Goal: Task Accomplishment & Management: Use online tool/utility

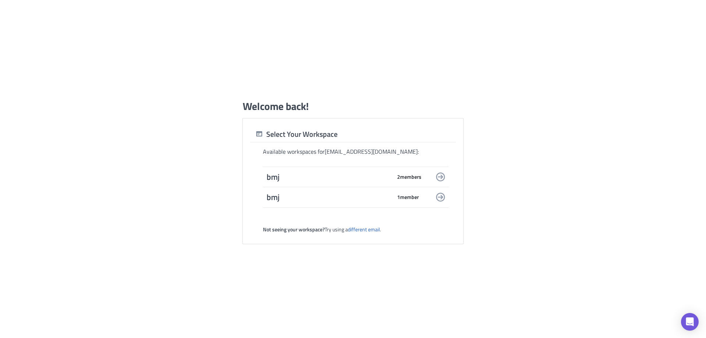
click at [410, 178] on span "2 member s" at bounding box center [409, 177] width 24 height 7
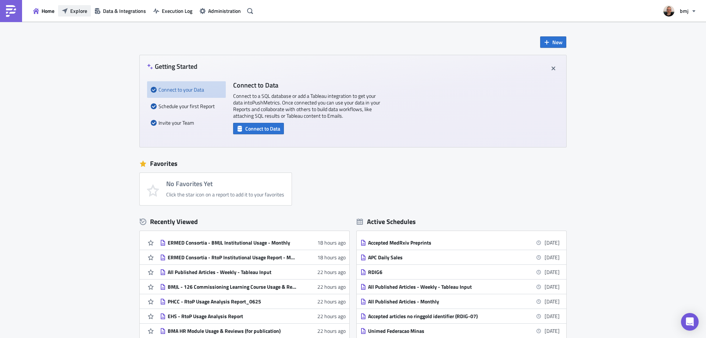
click at [78, 7] on button "Explore" at bounding box center [74, 10] width 33 height 11
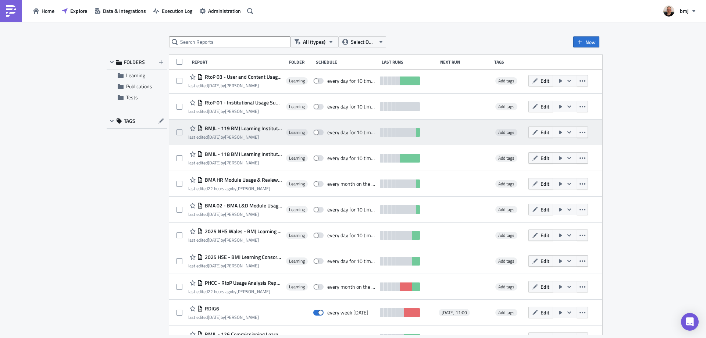
scroll to position [74, 0]
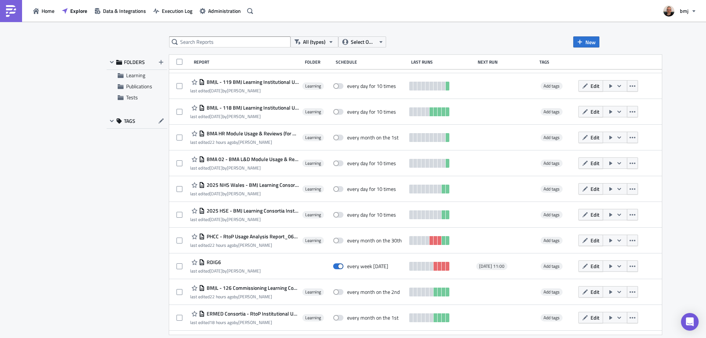
click at [591, 213] on span "Edit" at bounding box center [595, 215] width 9 height 8
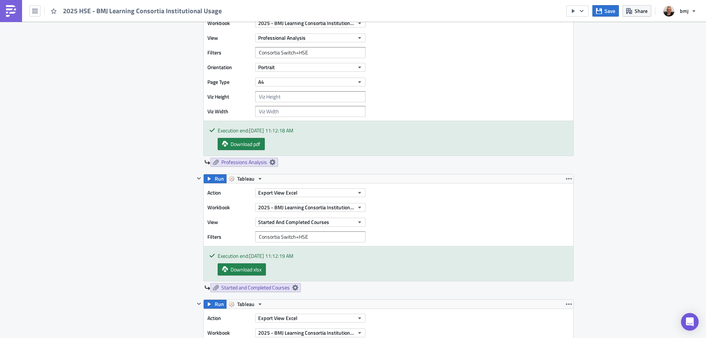
scroll to position [846, 0]
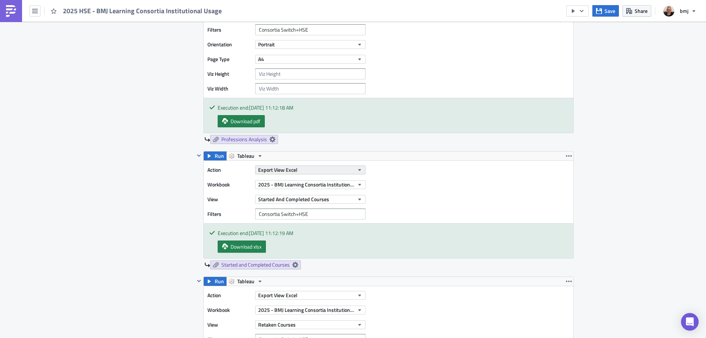
click at [338, 165] on button "Export View Excel" at bounding box center [310, 169] width 110 height 9
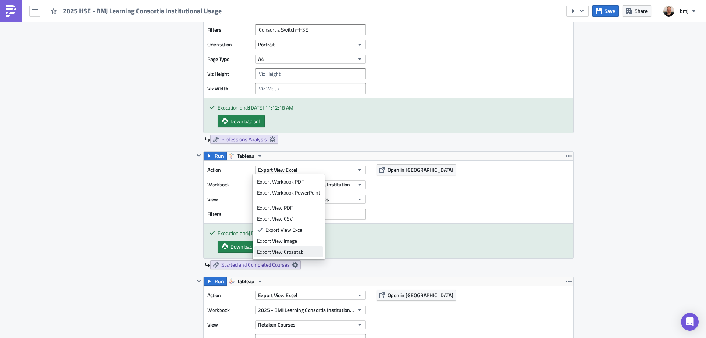
click at [309, 251] on div "Export View Crosstab" at bounding box center [288, 251] width 63 height 7
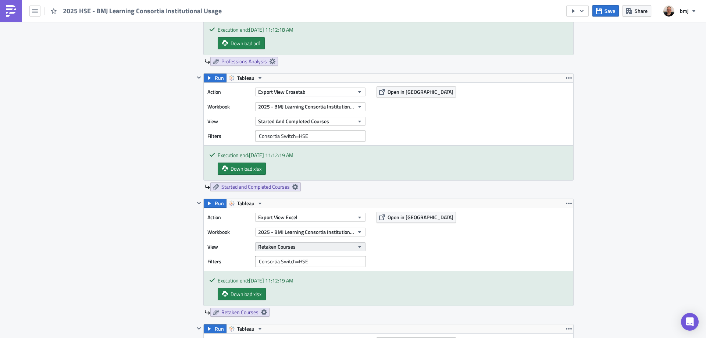
scroll to position [993, 0]
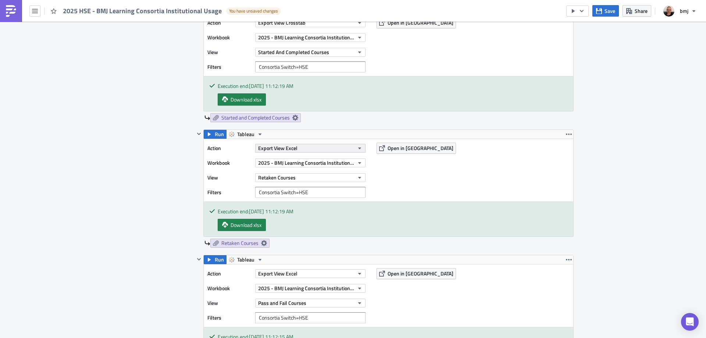
click at [319, 149] on button "Export View Excel" at bounding box center [310, 148] width 110 height 9
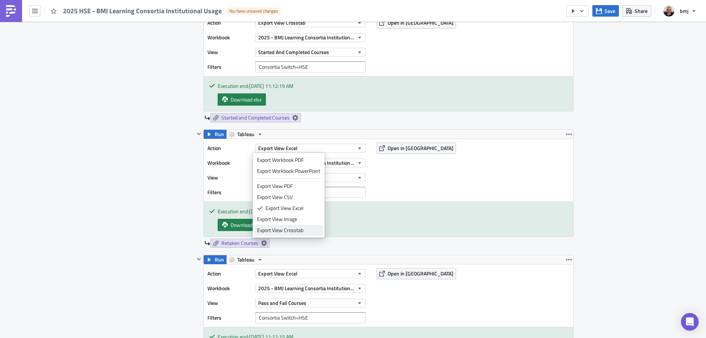
click at [306, 230] on div "Export View Crosstab" at bounding box center [288, 230] width 63 height 7
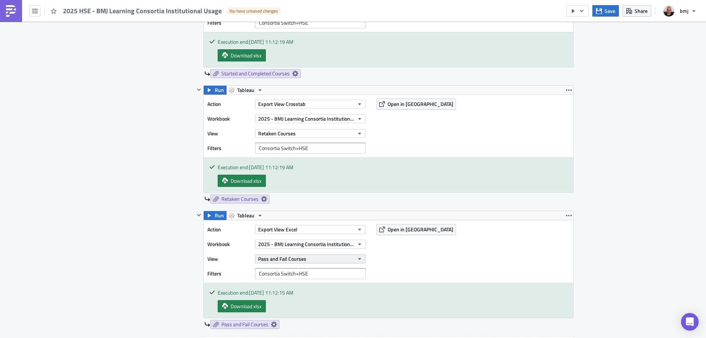
scroll to position [1140, 0]
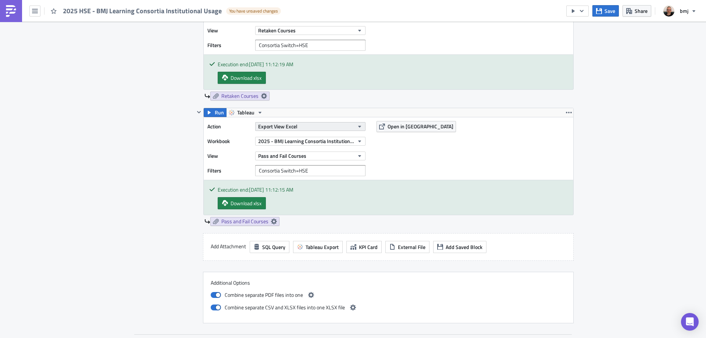
click at [314, 126] on button "Export View Excel" at bounding box center [310, 126] width 110 height 9
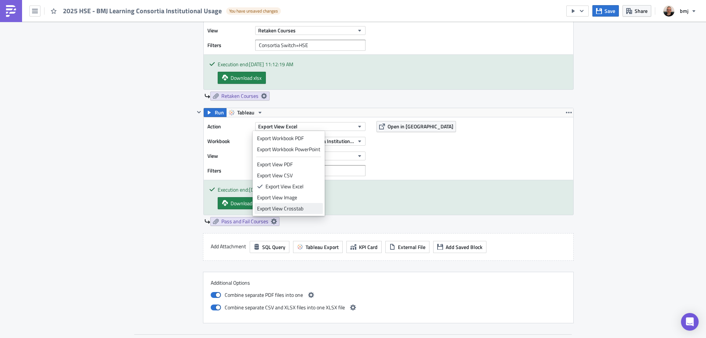
click at [310, 211] on div "Export View Crosstab" at bounding box center [288, 208] width 63 height 7
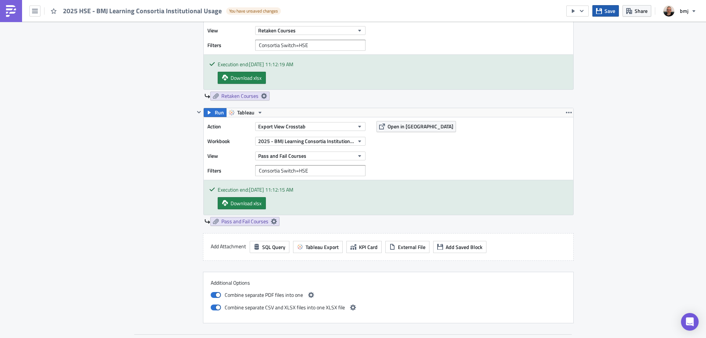
click at [608, 8] on span "Save" at bounding box center [610, 11] width 11 height 8
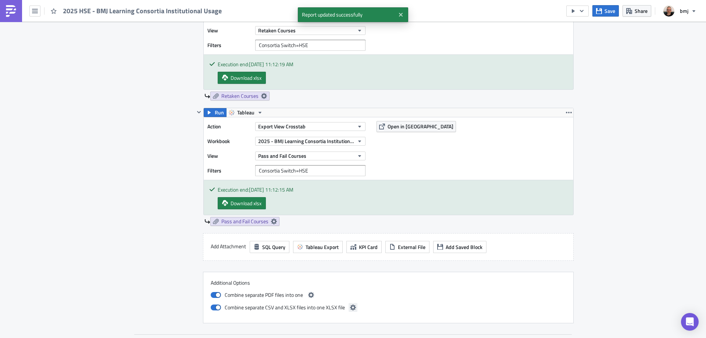
click at [350, 307] on icon "button" at bounding box center [353, 308] width 6 height 6
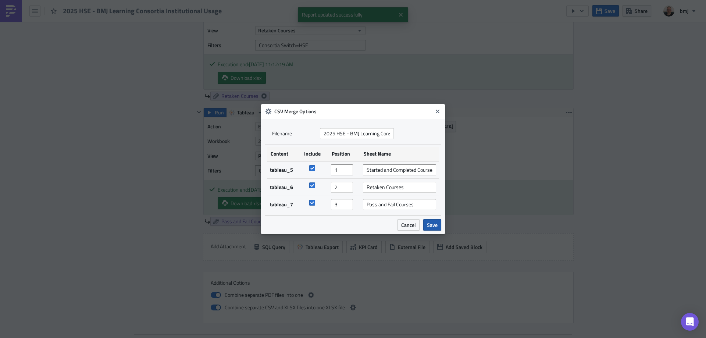
click at [431, 225] on span "Save" at bounding box center [432, 225] width 11 height 8
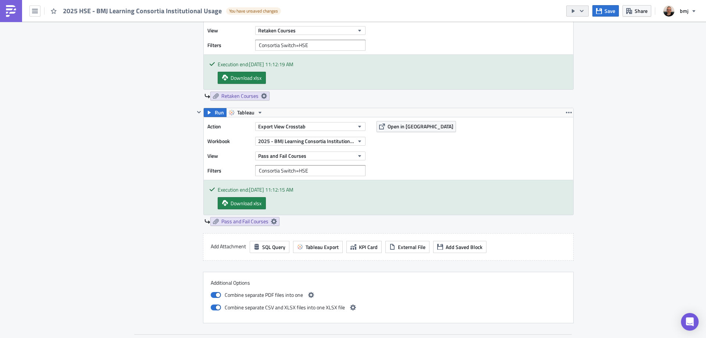
click at [585, 14] on button "button" at bounding box center [577, 11] width 22 height 11
click at [584, 30] on div "Send Just to Me" at bounding box center [599, 29] width 57 height 7
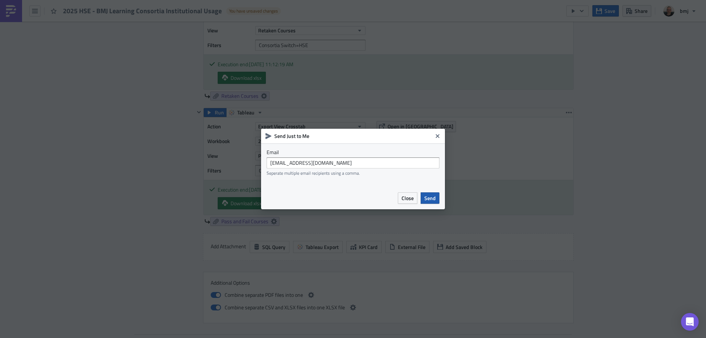
click at [430, 198] on span "Send" at bounding box center [429, 198] width 11 height 8
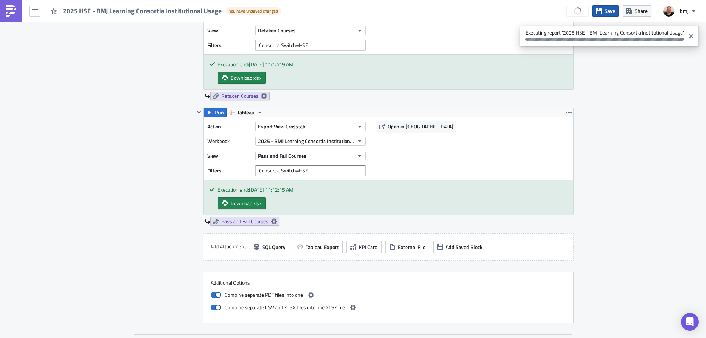
click at [611, 10] on span "Save" at bounding box center [610, 11] width 11 height 8
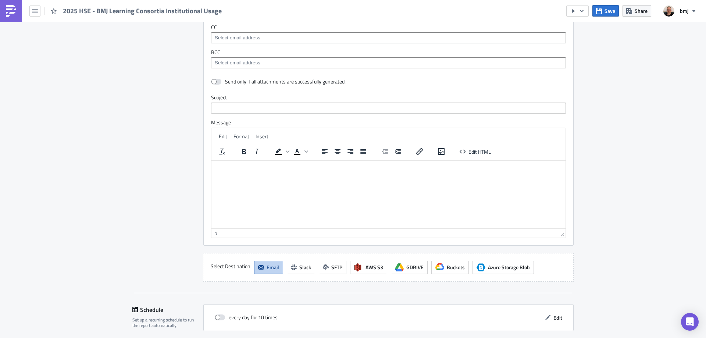
scroll to position [1607, 0]
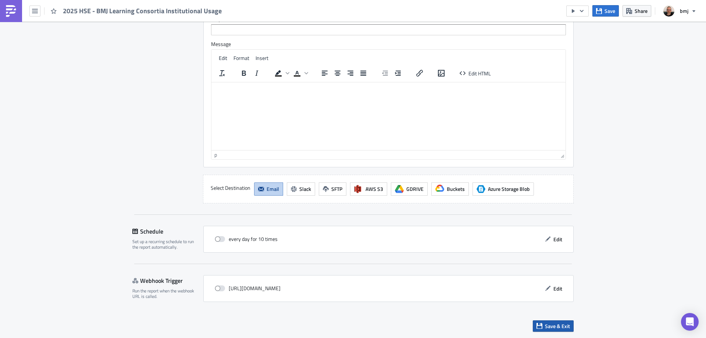
click at [551, 325] on span "Save & Exit" at bounding box center [557, 326] width 25 height 8
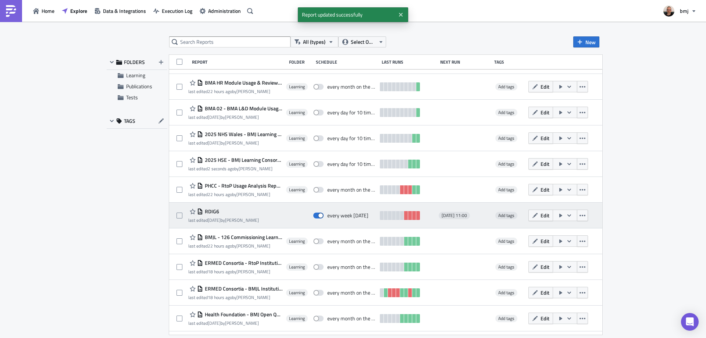
scroll to position [139, 0]
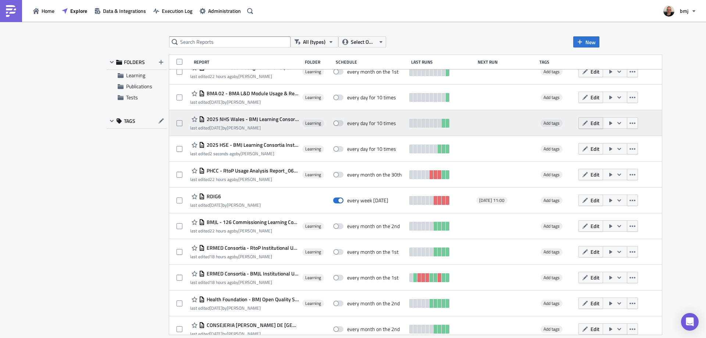
click at [591, 120] on span "Edit" at bounding box center [595, 123] width 9 height 8
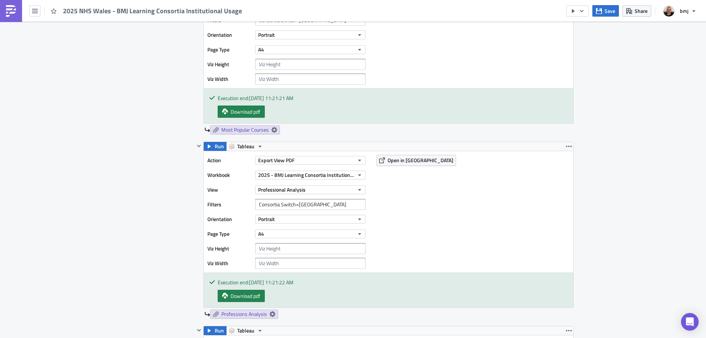
scroll to position [883, 0]
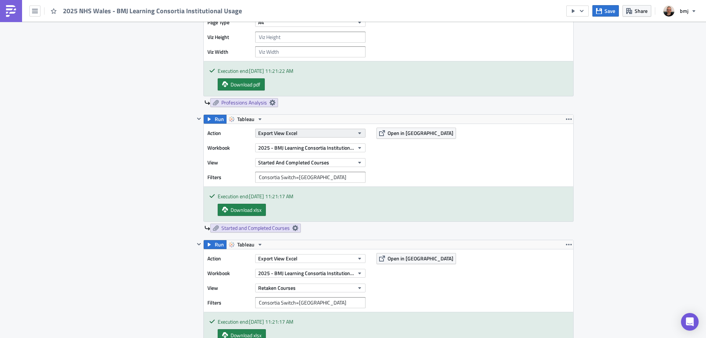
click at [357, 136] on button "Export View Excel" at bounding box center [310, 133] width 110 height 9
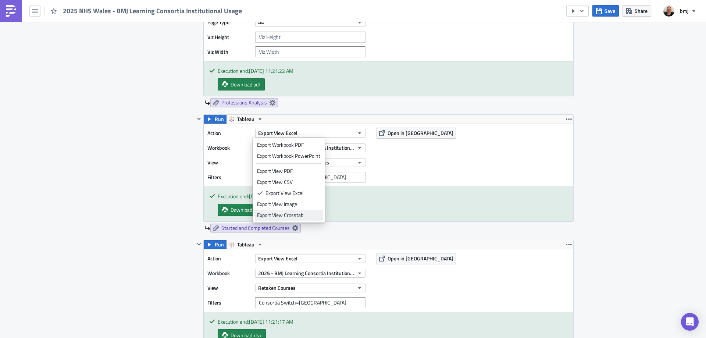
click at [310, 211] on link "Export View Crosstab" at bounding box center [288, 215] width 68 height 11
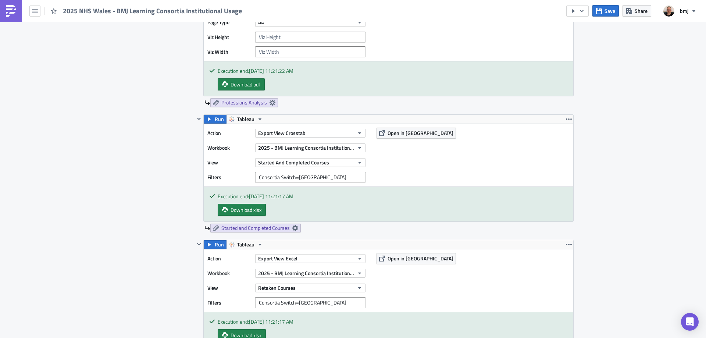
drag, startPoint x: 333, startPoint y: 259, endPoint x: 323, endPoint y: 263, distance: 11.5
click at [334, 259] on button "Export View Excel" at bounding box center [310, 258] width 110 height 9
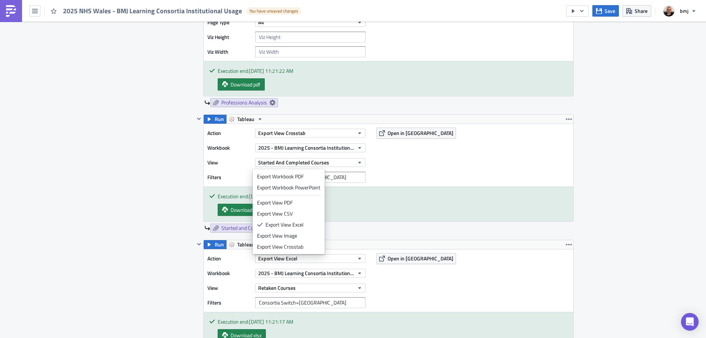
click at [306, 246] on div "Export View Crosstab" at bounding box center [288, 246] width 63 height 7
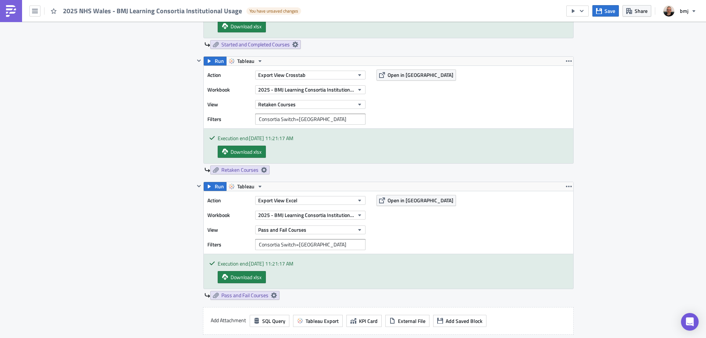
scroll to position [1067, 0]
click at [337, 200] on button "Export View Excel" at bounding box center [310, 200] width 110 height 9
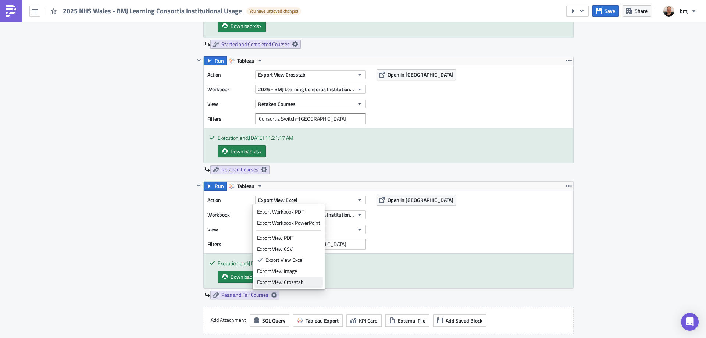
click at [301, 281] on div "Export View Crosstab" at bounding box center [288, 281] width 63 height 7
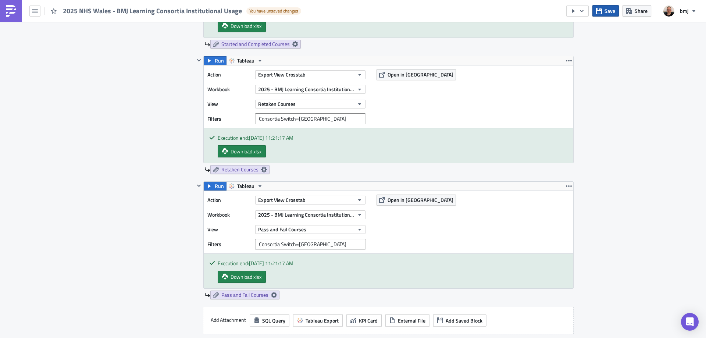
click at [608, 11] on span "Save" at bounding box center [610, 11] width 11 height 8
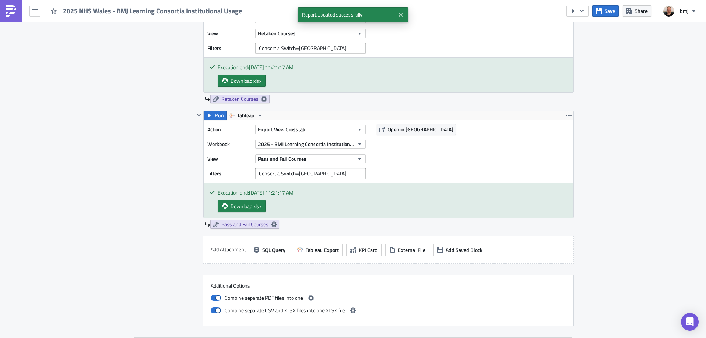
scroll to position [1287, 0]
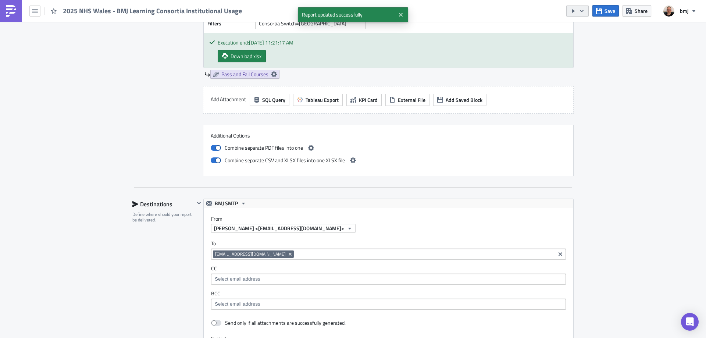
click at [579, 13] on button "button" at bounding box center [577, 11] width 22 height 11
click at [585, 28] on div "Send Just to Me" at bounding box center [599, 29] width 57 height 7
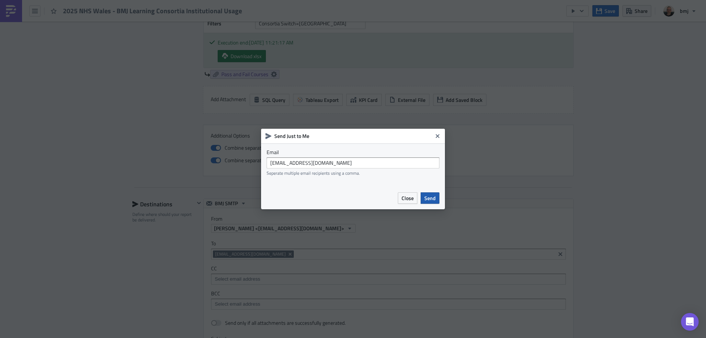
click at [437, 202] on button "Send" at bounding box center [430, 197] width 19 height 11
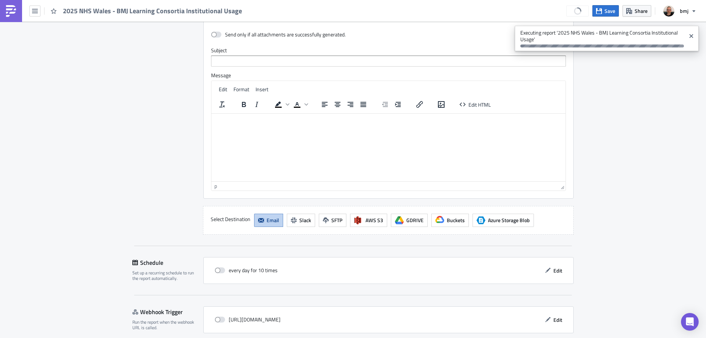
scroll to position [1607, 0]
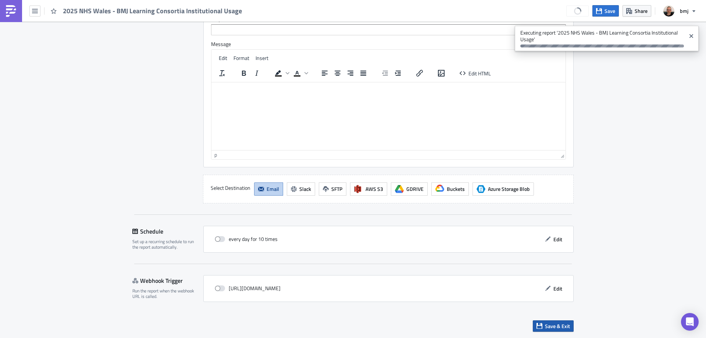
click at [558, 325] on span "Save & Exit" at bounding box center [557, 326] width 25 height 8
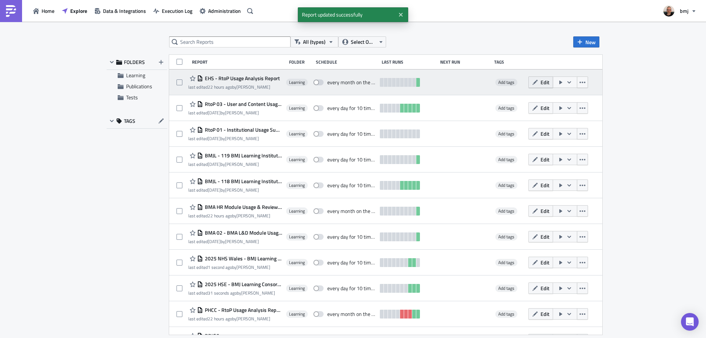
click at [542, 80] on span "Edit" at bounding box center [545, 82] width 9 height 8
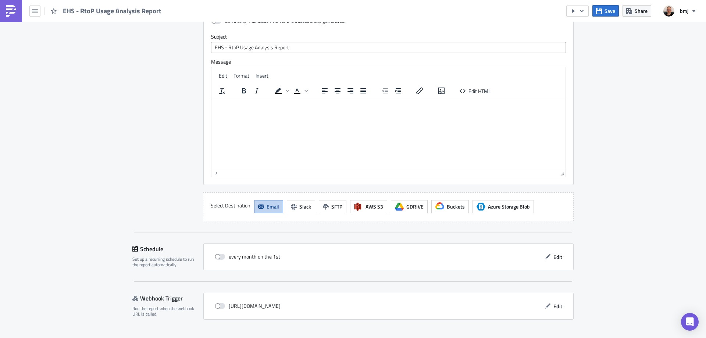
scroll to position [1548, 0]
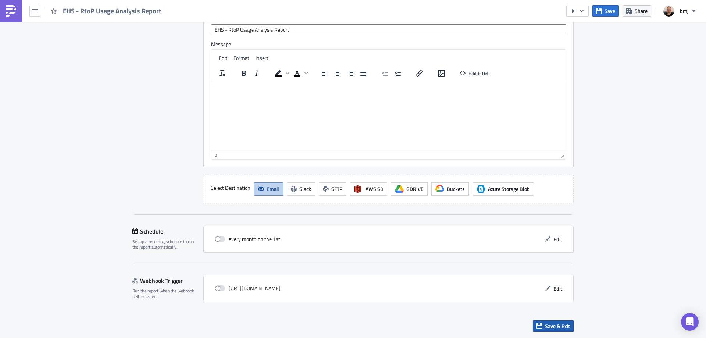
click at [557, 329] on span "Save & Exit" at bounding box center [557, 326] width 25 height 8
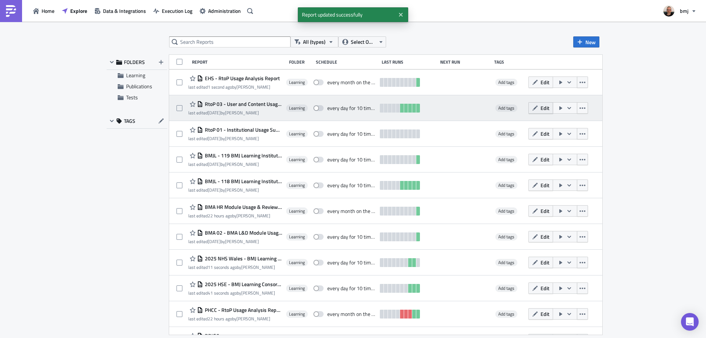
click at [542, 107] on span "Edit" at bounding box center [545, 108] width 9 height 8
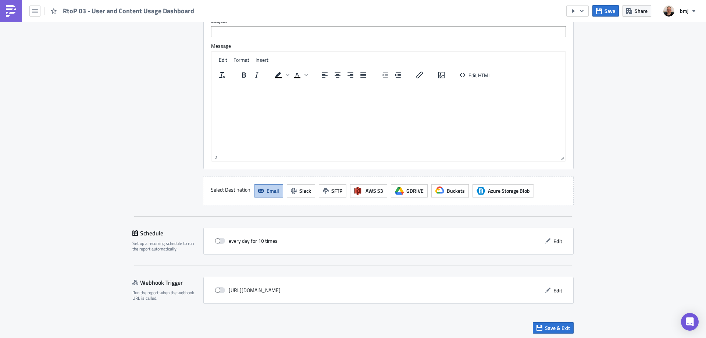
scroll to position [1548, 0]
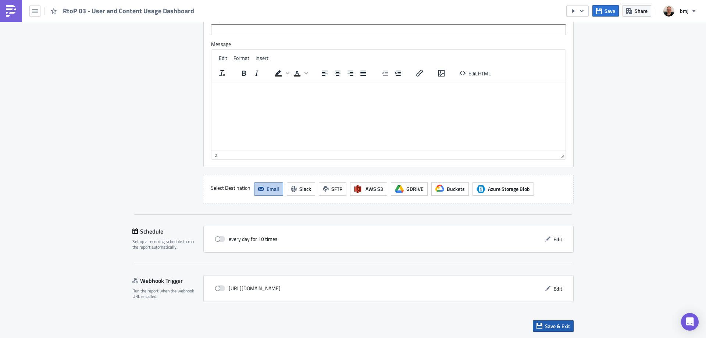
click at [556, 328] on span "Save & Exit" at bounding box center [557, 326] width 25 height 8
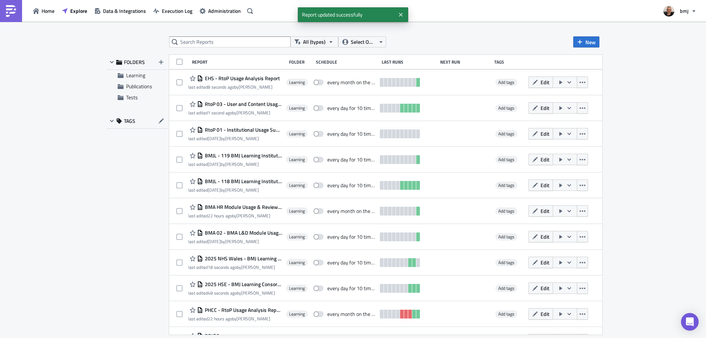
click at [537, 131] on button "Edit" at bounding box center [540, 133] width 25 height 11
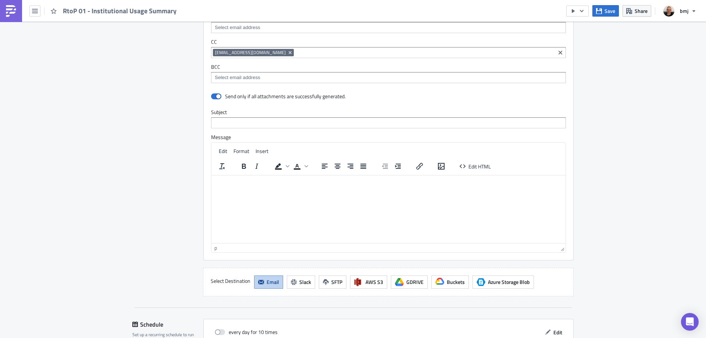
scroll to position [678, 0]
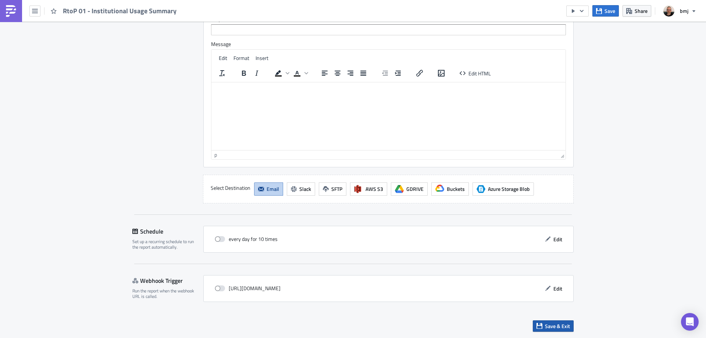
click at [565, 321] on button "Save & Exit" at bounding box center [553, 325] width 41 height 11
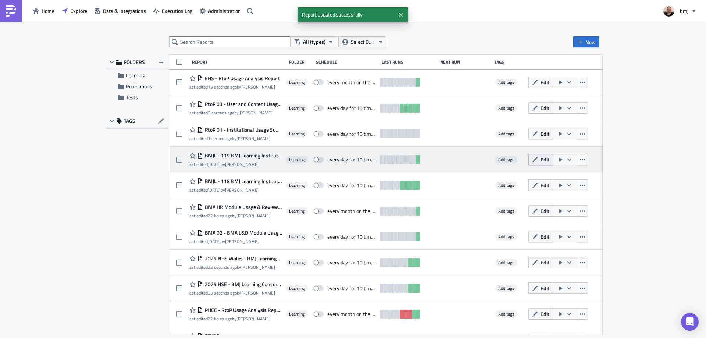
click at [538, 161] on button "Edit" at bounding box center [540, 159] width 25 height 11
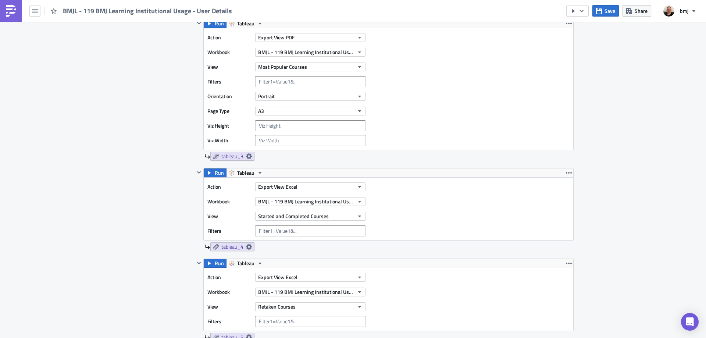
scroll to position [552, 0]
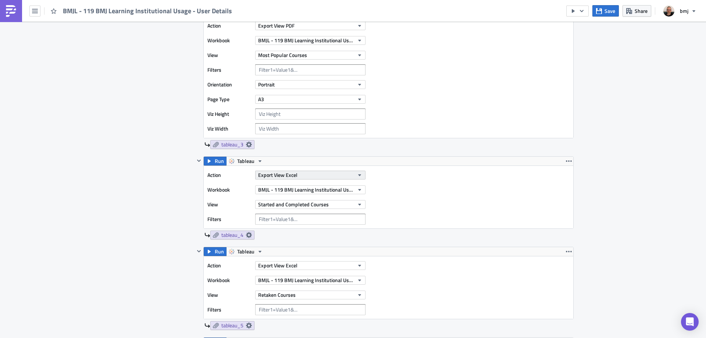
click at [349, 173] on button "Export View Excel" at bounding box center [310, 175] width 110 height 9
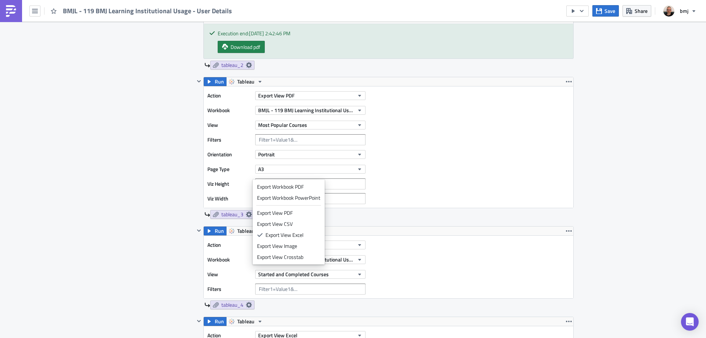
drag, startPoint x: 311, startPoint y: 256, endPoint x: 311, endPoint y: 252, distance: 4.0
click at [311, 257] on div "Export View Crosstab" at bounding box center [288, 256] width 63 height 7
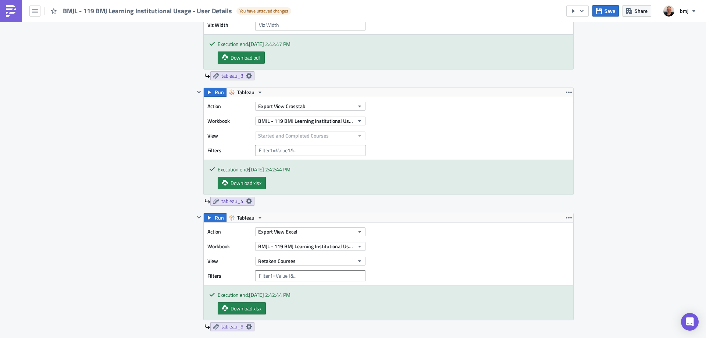
scroll to position [736, 0]
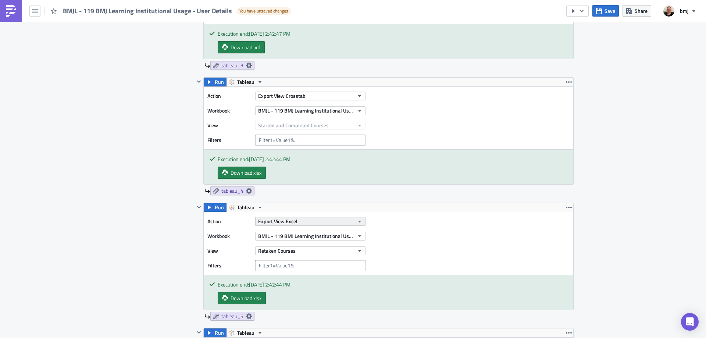
click at [314, 218] on button "Export View Excel" at bounding box center [310, 221] width 110 height 9
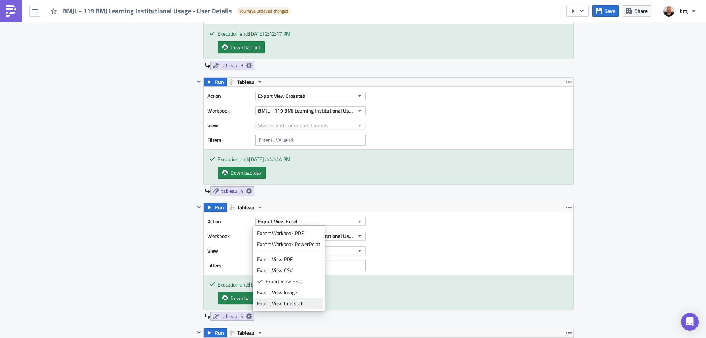
click at [296, 301] on div "Export View Crosstab" at bounding box center [288, 303] width 63 height 7
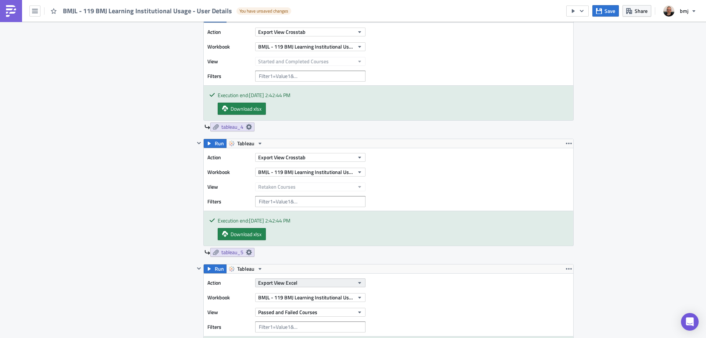
scroll to position [919, 0]
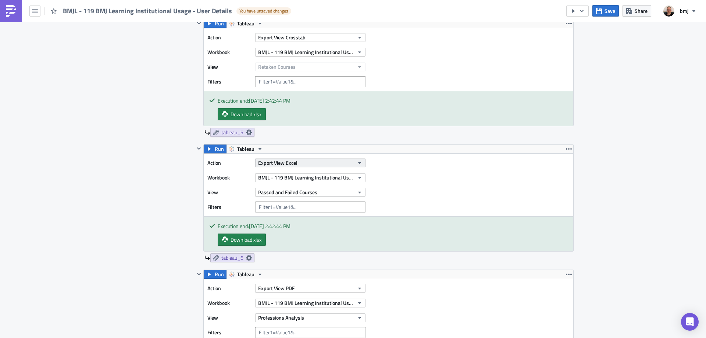
click at [316, 164] on button "Export View Excel" at bounding box center [310, 163] width 110 height 9
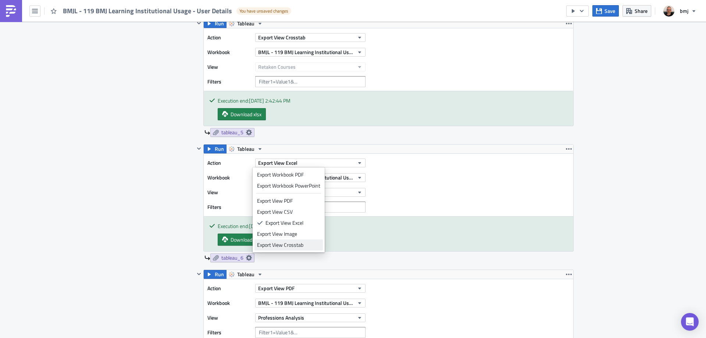
click at [300, 241] on link "Export View Crosstab" at bounding box center [288, 244] width 68 height 11
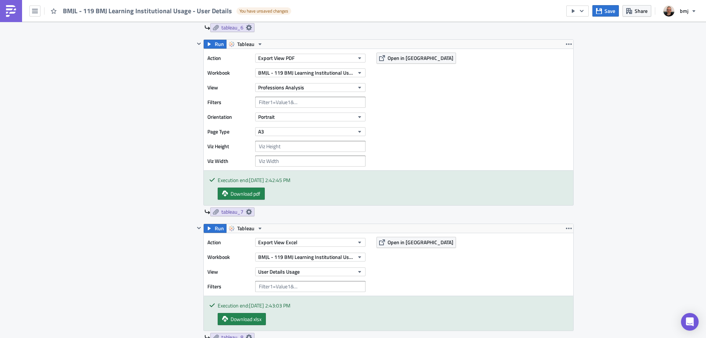
scroll to position [1287, 0]
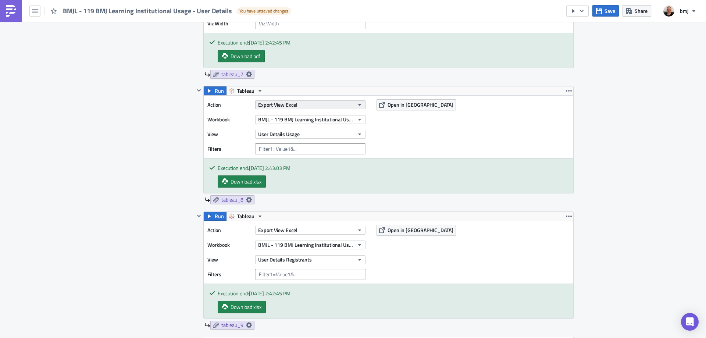
click at [315, 104] on button "Export View Excel" at bounding box center [310, 104] width 110 height 9
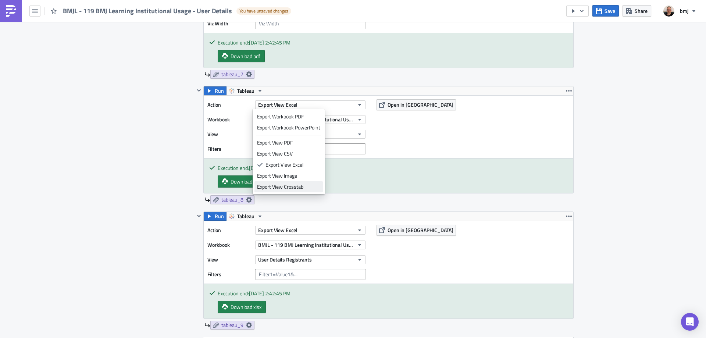
click at [301, 182] on link "Export View Crosstab" at bounding box center [288, 186] width 68 height 11
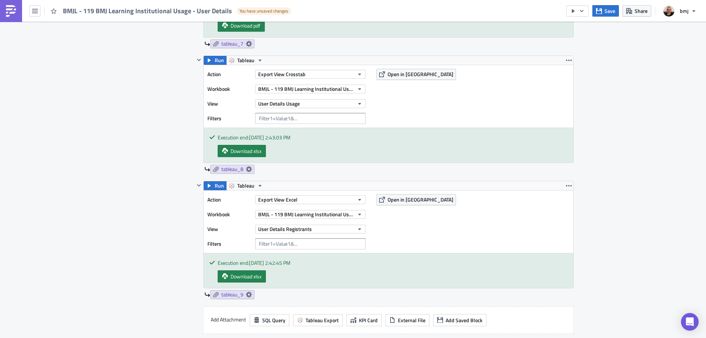
scroll to position [1434, 0]
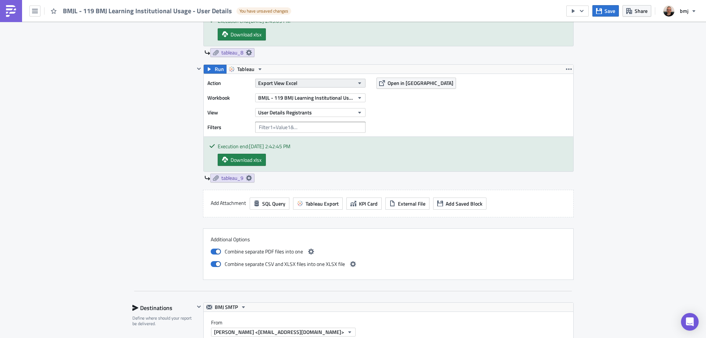
click at [318, 85] on button "Export View Excel" at bounding box center [310, 83] width 110 height 9
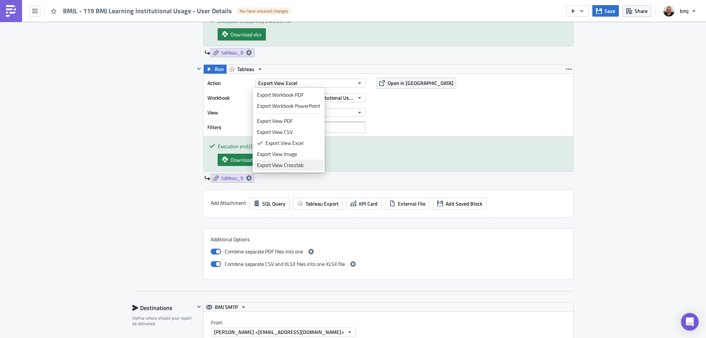
click at [303, 163] on div "Export View Crosstab" at bounding box center [288, 164] width 63 height 7
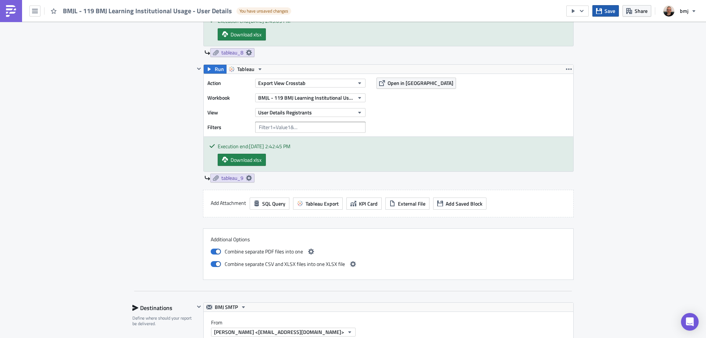
click at [608, 10] on span "Save" at bounding box center [610, 11] width 11 height 8
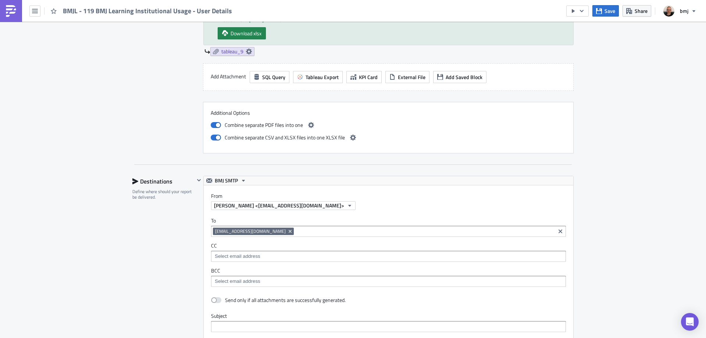
scroll to position [1765, 0]
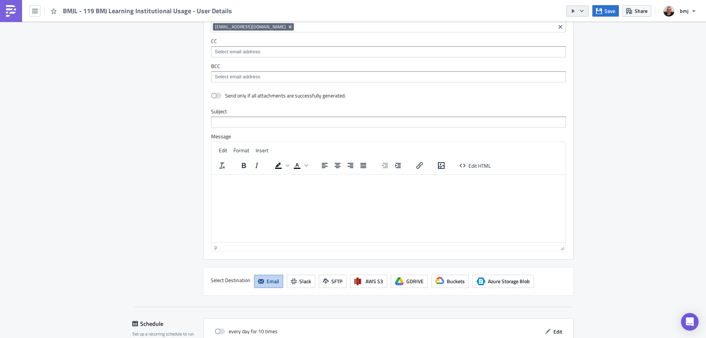
click at [583, 15] on button "button" at bounding box center [577, 11] width 22 height 11
click at [586, 31] on div "Send Just to Me" at bounding box center [599, 29] width 57 height 7
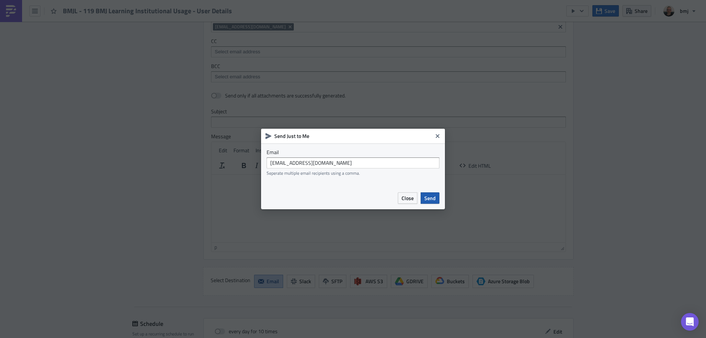
drag, startPoint x: 438, startPoint y: 197, endPoint x: 336, endPoint y: 25, distance: 200.4
click at [438, 197] on button "Send" at bounding box center [430, 197] width 19 height 11
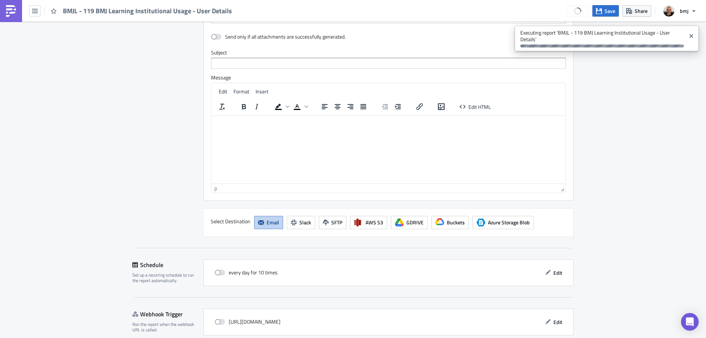
scroll to position [1858, 0]
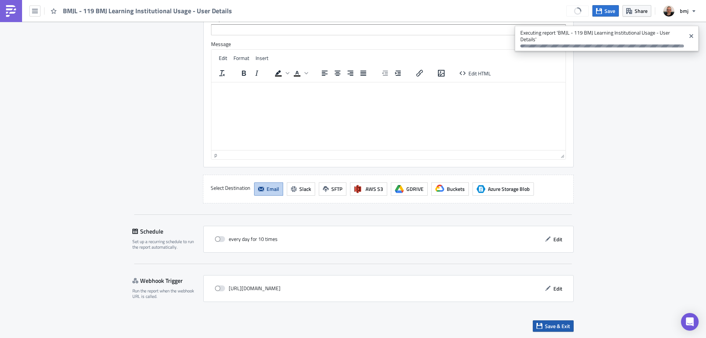
click at [556, 327] on span "Save & Exit" at bounding box center [557, 326] width 25 height 8
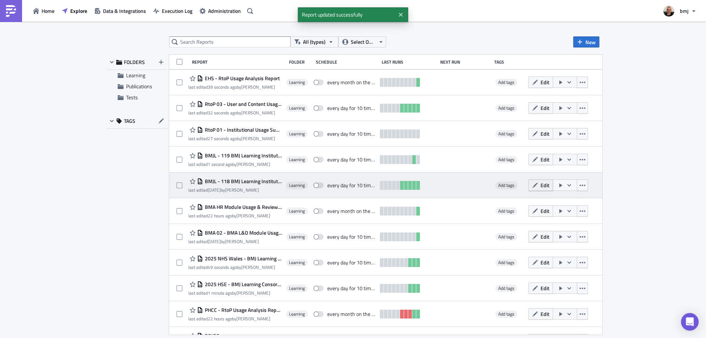
click at [541, 185] on span "Edit" at bounding box center [545, 185] width 9 height 8
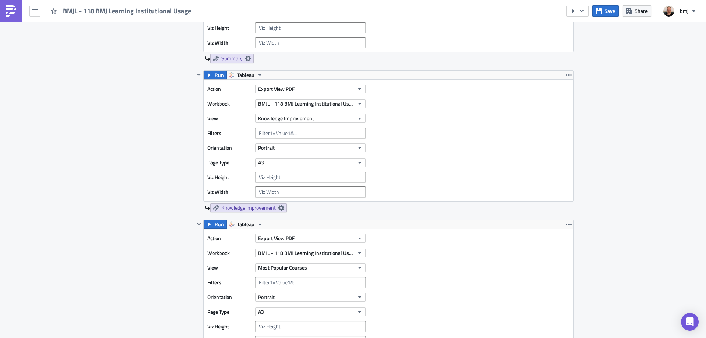
scroll to position [552, 0]
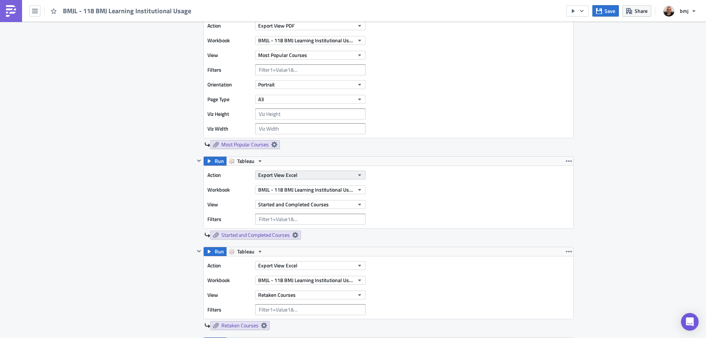
click at [342, 174] on button "Export View Excel" at bounding box center [310, 175] width 110 height 9
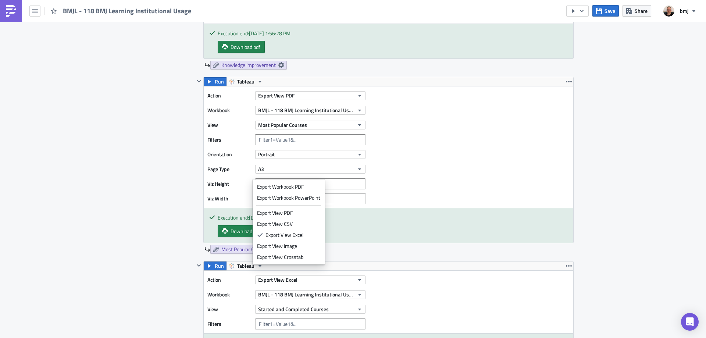
click at [298, 260] on div "Export View Crosstab" at bounding box center [288, 256] width 63 height 7
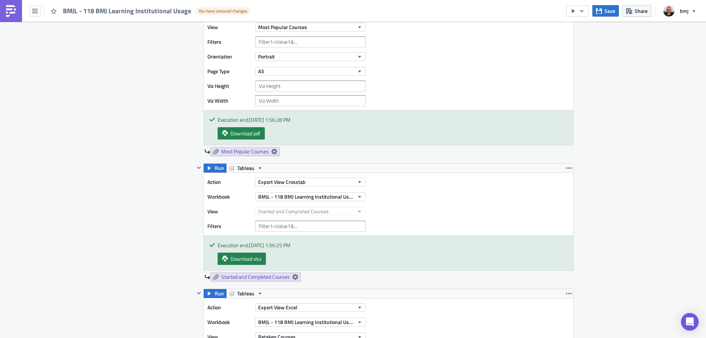
scroll to position [809, 0]
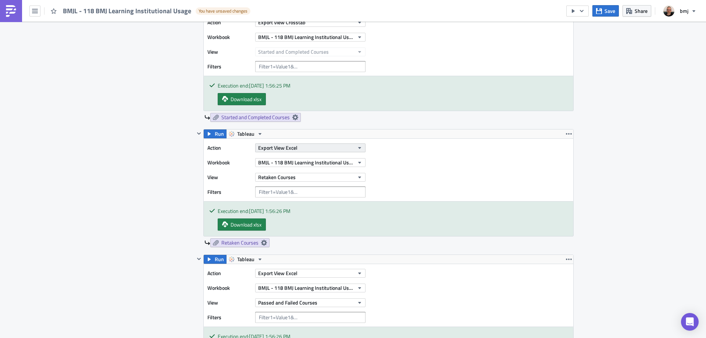
click at [345, 145] on button "Export View Excel" at bounding box center [310, 147] width 110 height 9
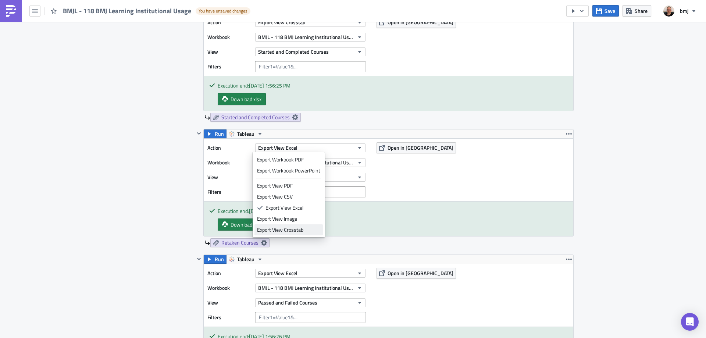
click at [307, 231] on div "Export View Crosstab" at bounding box center [288, 229] width 63 height 7
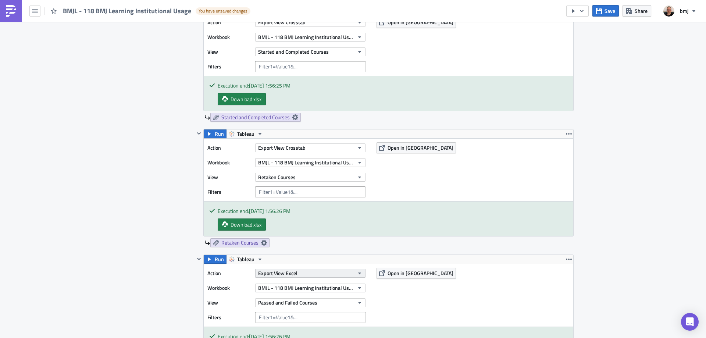
drag, startPoint x: 321, startPoint y: 275, endPoint x: 314, endPoint y: 276, distance: 7.0
click at [321, 276] on button "Export View Excel" at bounding box center [310, 273] width 110 height 9
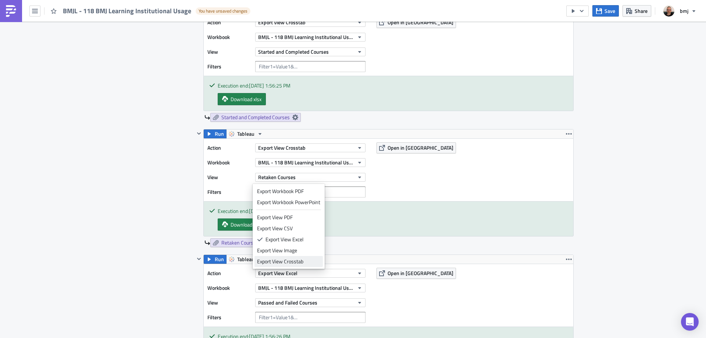
click at [309, 263] on div "Export View Crosstab" at bounding box center [288, 261] width 63 height 7
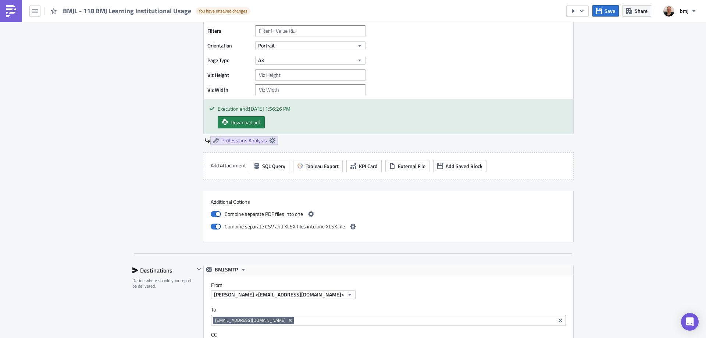
scroll to position [1250, 0]
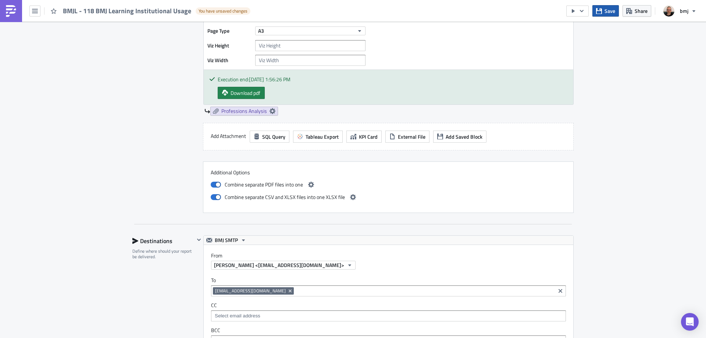
click at [606, 15] on button "Save" at bounding box center [605, 10] width 26 height 11
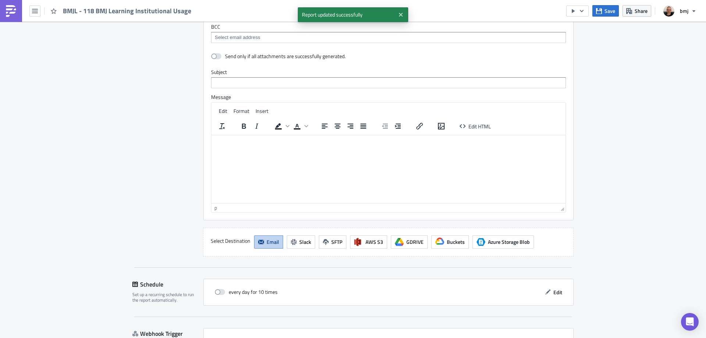
scroll to position [1607, 0]
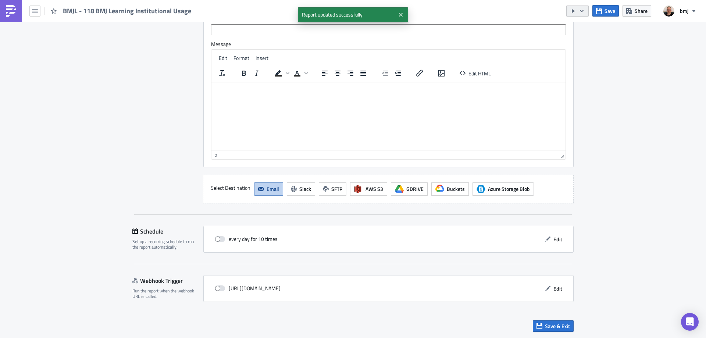
click at [576, 10] on icon "button" at bounding box center [573, 11] width 6 height 6
click at [581, 27] on div "Send Just to Me" at bounding box center [599, 29] width 57 height 7
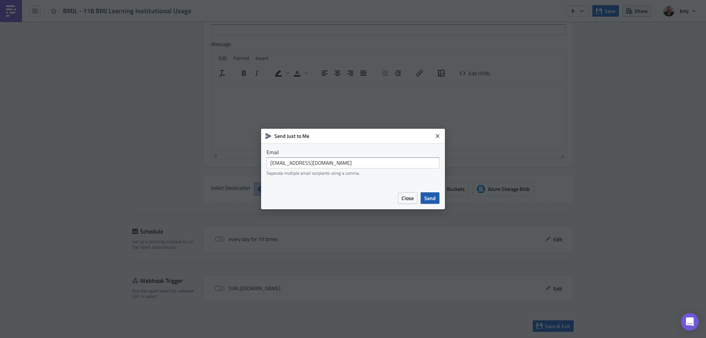
click at [431, 199] on span "Send" at bounding box center [429, 198] width 11 height 8
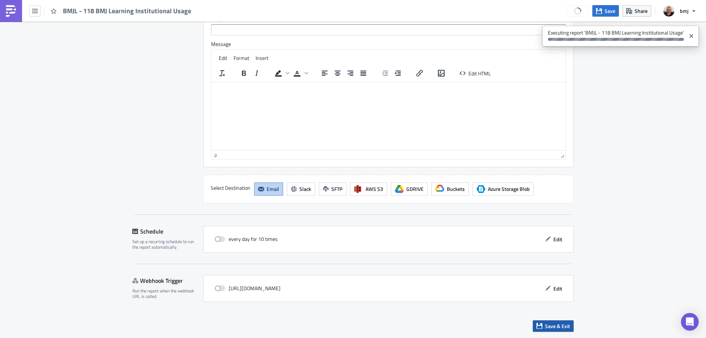
click at [553, 330] on button "Save & Exit" at bounding box center [553, 325] width 41 height 11
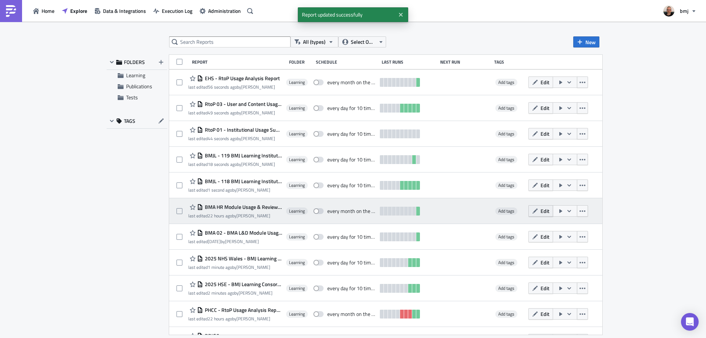
click at [543, 213] on span "Edit" at bounding box center [545, 211] width 9 height 8
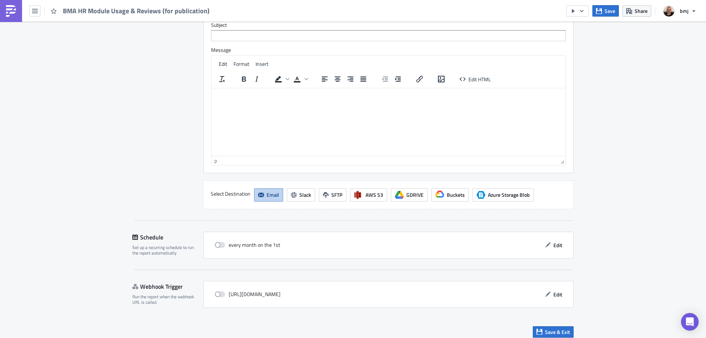
scroll to position [862, 0]
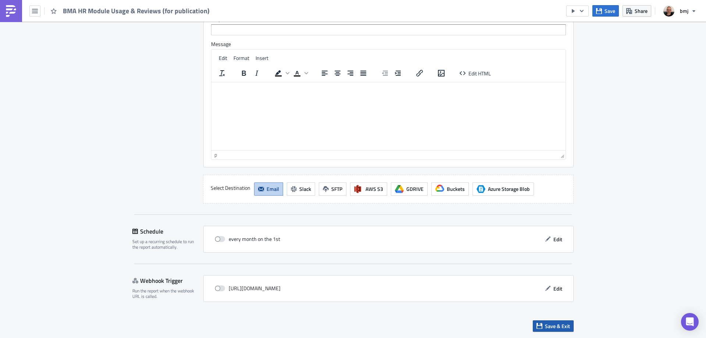
click at [565, 325] on span "Save & Exit" at bounding box center [557, 326] width 25 height 8
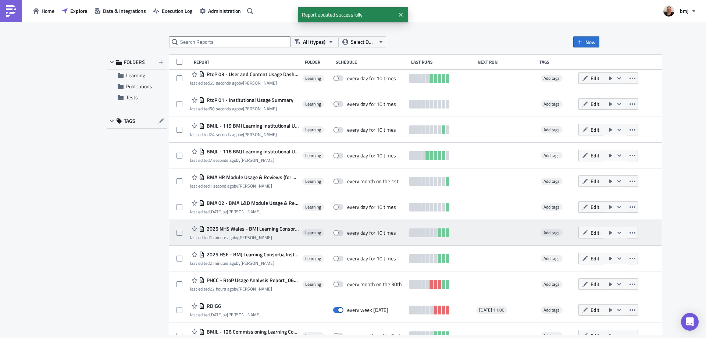
scroll to position [74, 0]
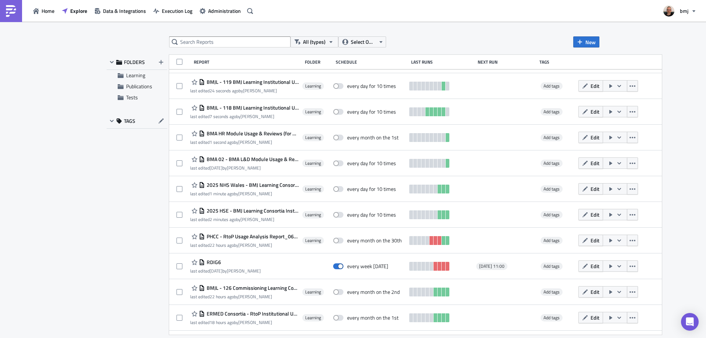
click at [591, 162] on span "Edit" at bounding box center [595, 163] width 9 height 8
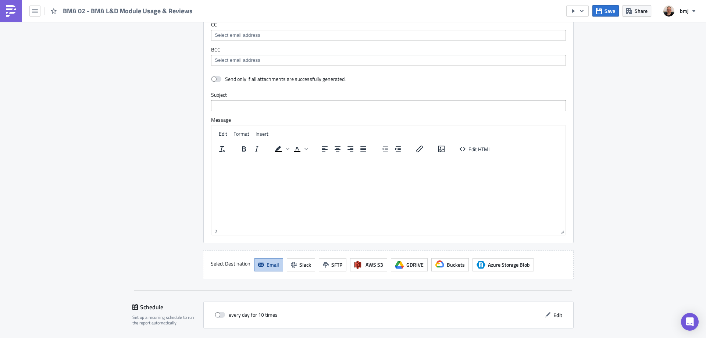
scroll to position [1046, 0]
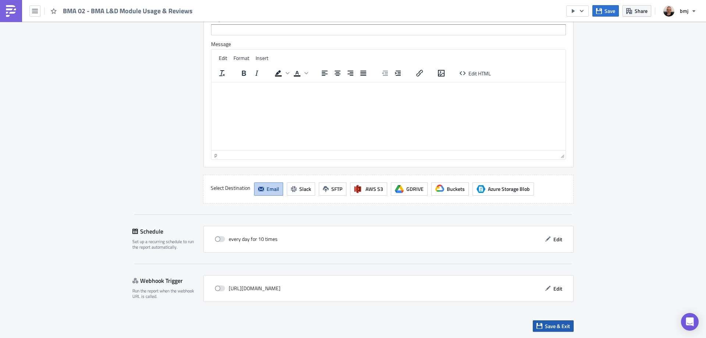
click at [563, 324] on span "Save & Exit" at bounding box center [557, 326] width 25 height 8
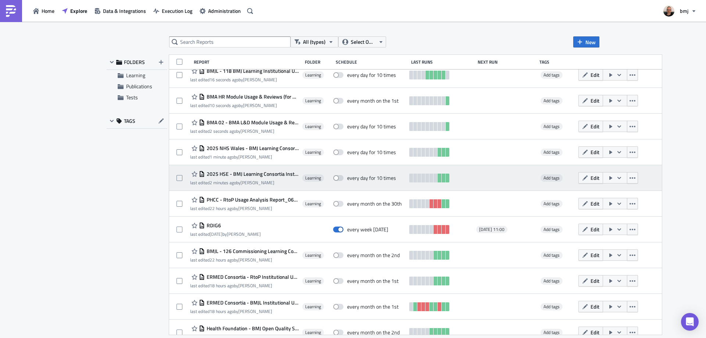
scroll to position [184, 0]
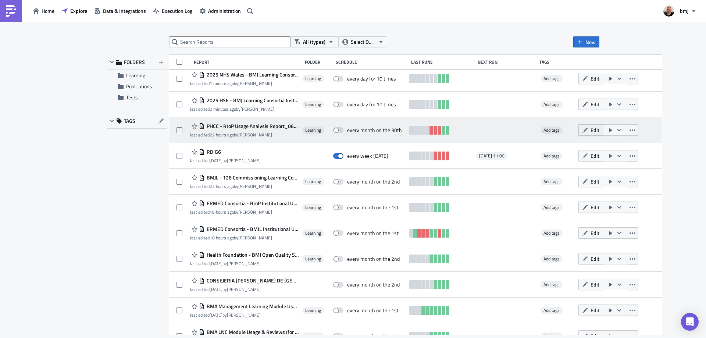
click at [591, 129] on span "Edit" at bounding box center [595, 130] width 9 height 8
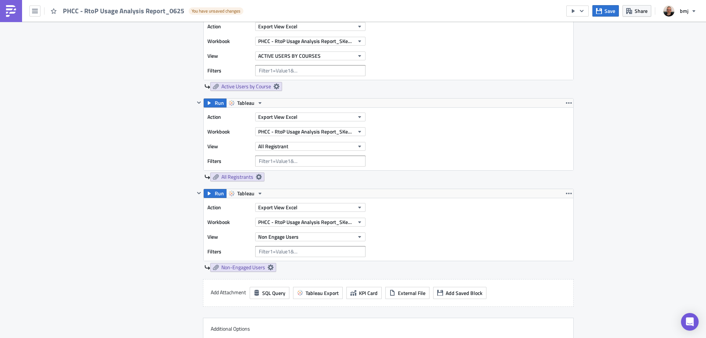
scroll to position [552, 0]
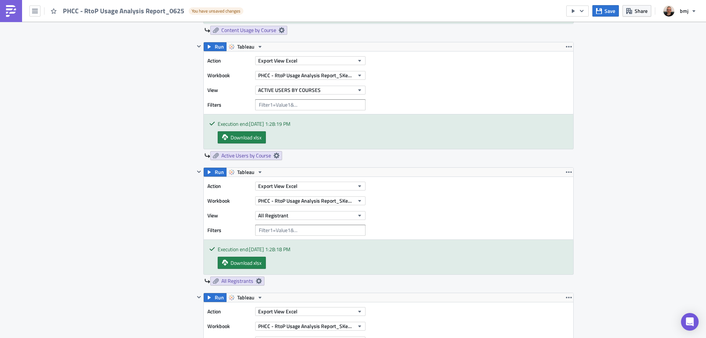
click at [359, 28] on div "Content Usage by Course" at bounding box center [388, 30] width 369 height 9
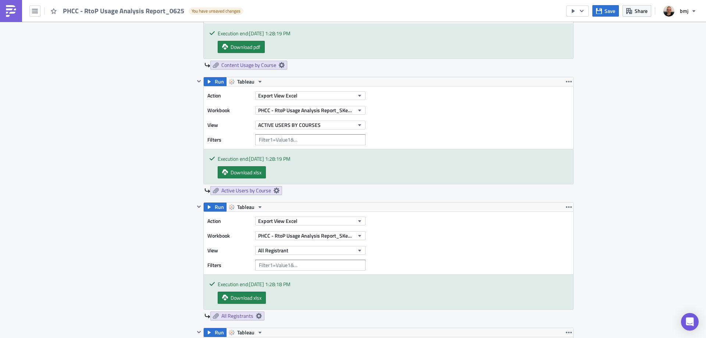
click at [623, 85] on div "Learning Execution Log Edit " PHCC - RtoP Usage Analysis Report_0625 " Draft Se…" at bounding box center [353, 248] width 706 height 1556
click at [335, 97] on button "Export View Excel" at bounding box center [310, 95] width 110 height 9
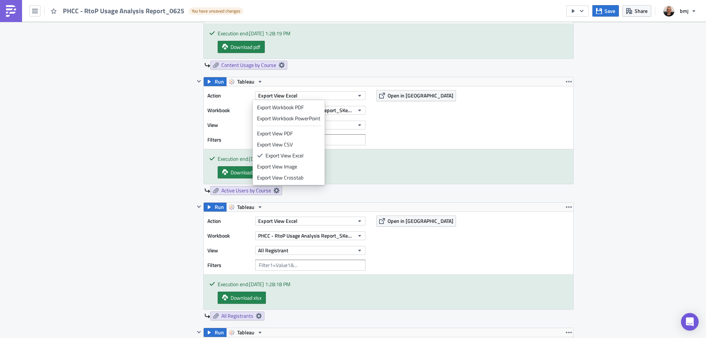
click at [310, 174] on link "Export View Crosstab" at bounding box center [288, 177] width 68 height 11
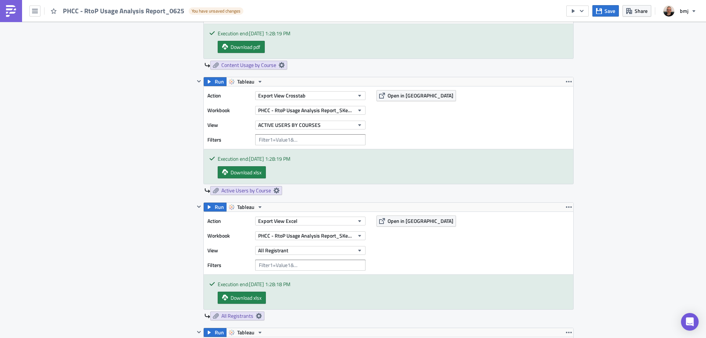
click at [313, 225] on div "Export View Excel" at bounding box center [310, 221] width 110 height 11
click at [313, 222] on button "Export View Excel" at bounding box center [310, 221] width 110 height 9
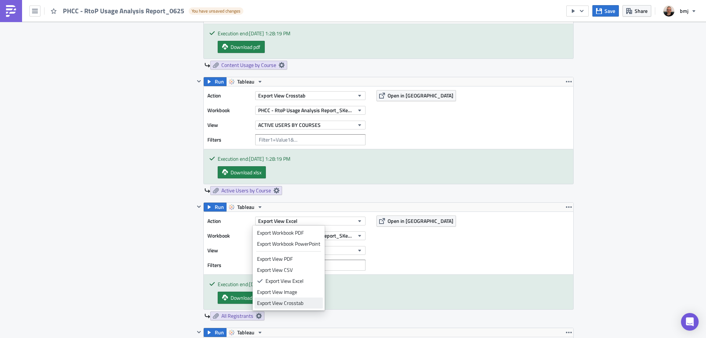
click at [302, 303] on div "Export View Crosstab" at bounding box center [288, 302] width 63 height 7
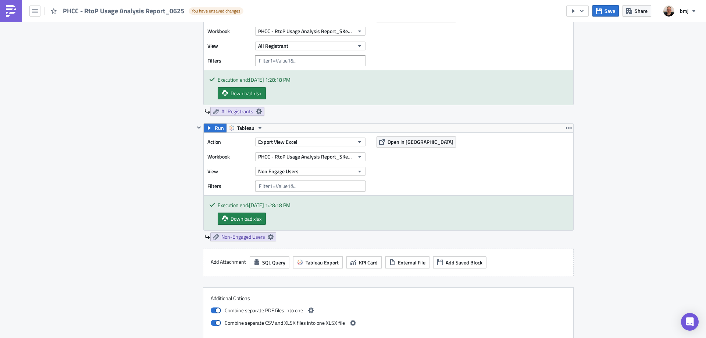
scroll to position [809, 0]
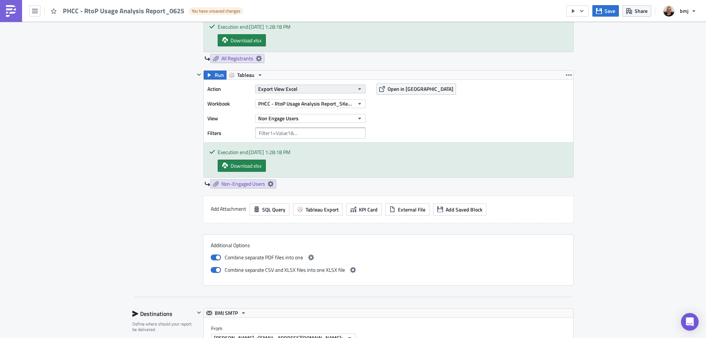
click at [314, 89] on button "Export View Excel" at bounding box center [310, 89] width 110 height 9
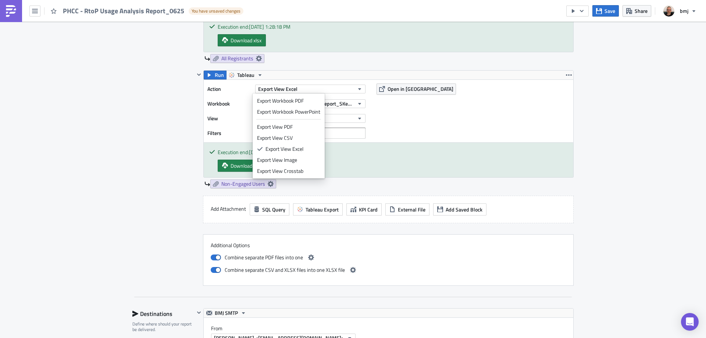
drag, startPoint x: 298, startPoint y: 168, endPoint x: 303, endPoint y: 167, distance: 5.0
click at [298, 169] on div "Export View Crosstab" at bounding box center [288, 170] width 63 height 7
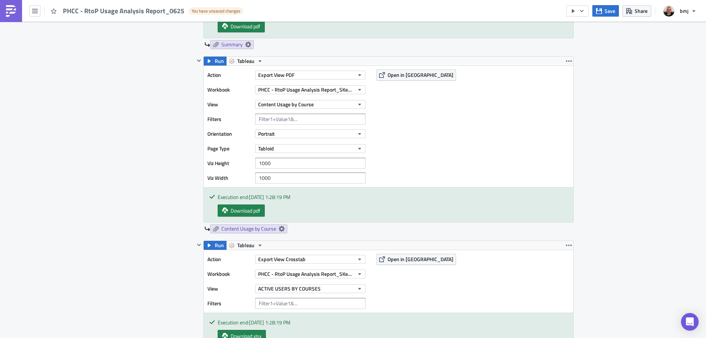
scroll to position [368, 0]
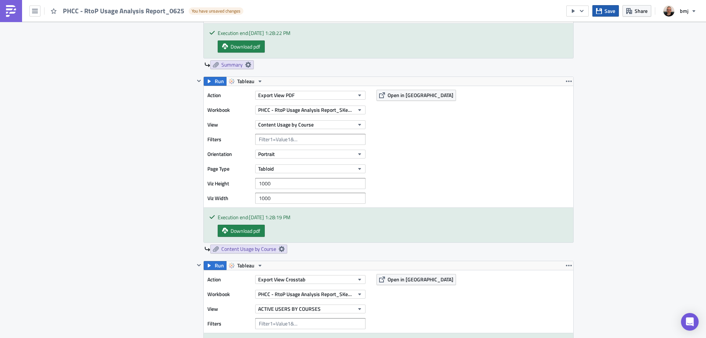
click at [603, 14] on button "Save" at bounding box center [605, 10] width 26 height 11
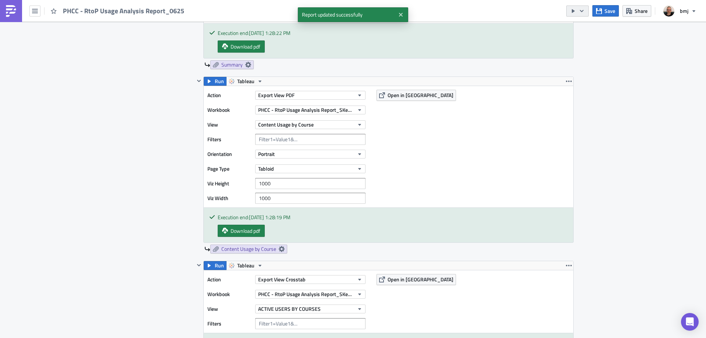
click at [584, 8] on icon "button" at bounding box center [582, 11] width 6 height 6
click at [582, 26] on div "Send Just to Me" at bounding box center [599, 29] width 57 height 7
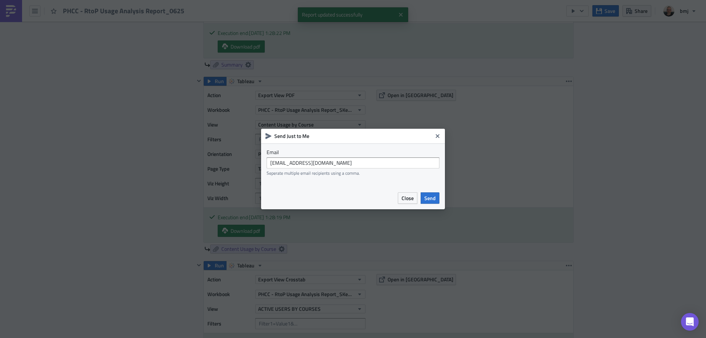
drag, startPoint x: 430, startPoint y: 197, endPoint x: 451, endPoint y: 199, distance: 21.0
click at [430, 197] on span "Send" at bounding box center [429, 198] width 11 height 8
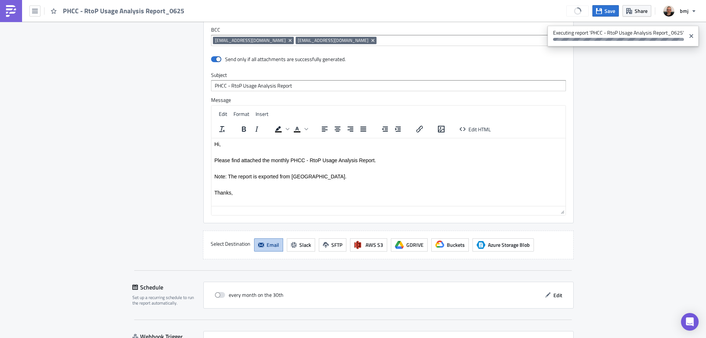
scroll to position [1238, 0]
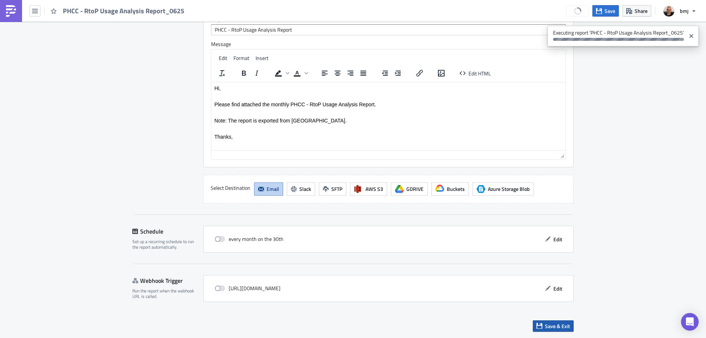
click at [559, 327] on span "Save & Exit" at bounding box center [557, 326] width 25 height 8
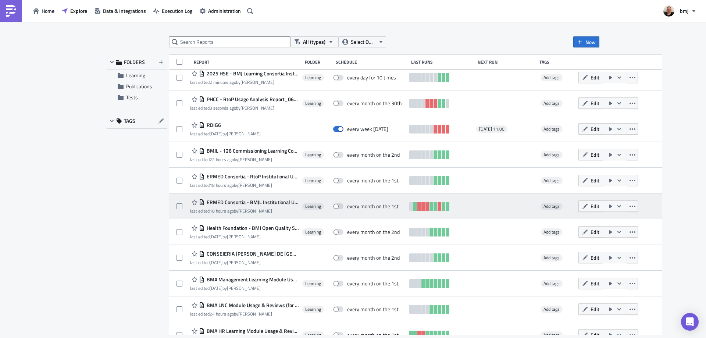
scroll to position [213, 0]
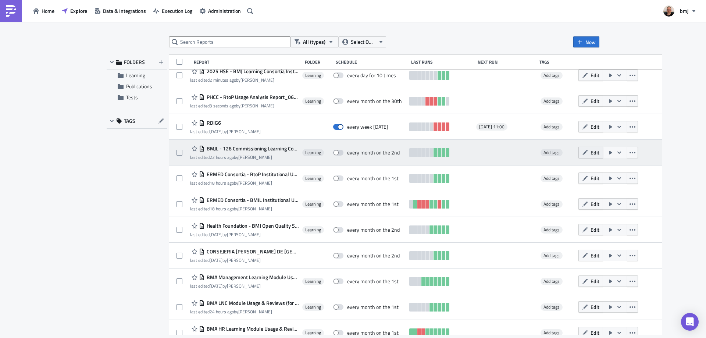
click at [585, 151] on button "Edit" at bounding box center [590, 152] width 25 height 11
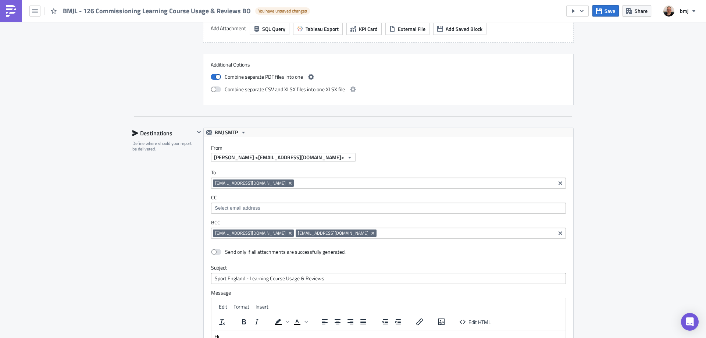
scroll to position [862, 0]
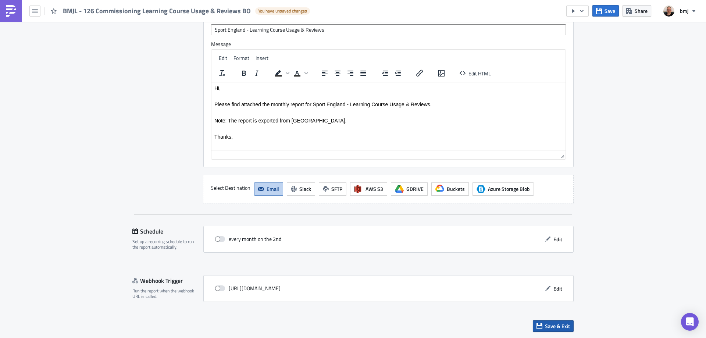
click at [559, 324] on span "Save & Exit" at bounding box center [557, 326] width 25 height 8
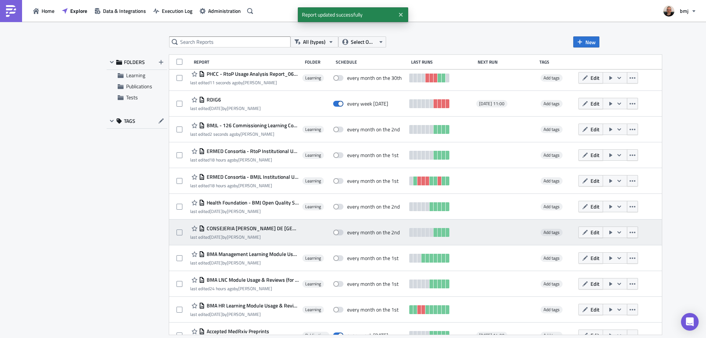
scroll to position [250, 0]
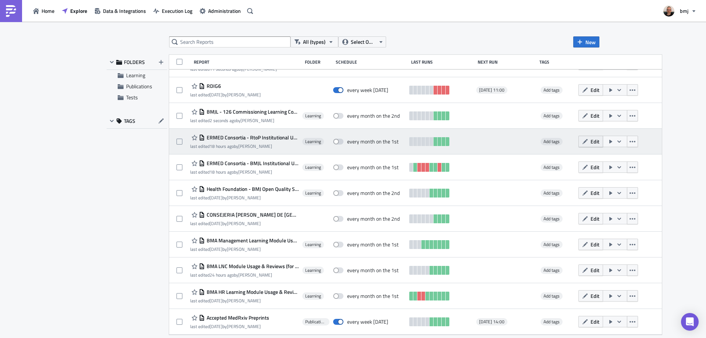
click at [591, 143] on span "Edit" at bounding box center [595, 142] width 9 height 8
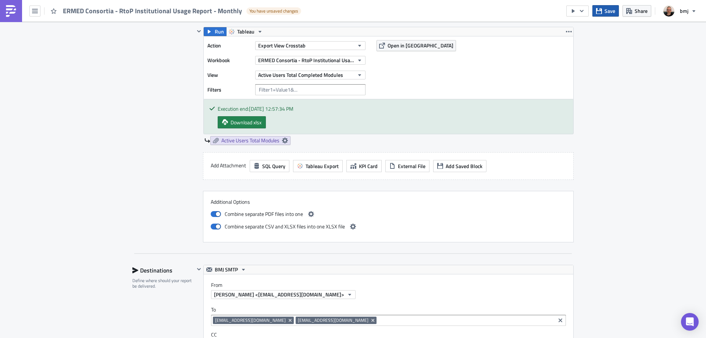
click at [614, 13] on span "Save" at bounding box center [610, 11] width 11 height 8
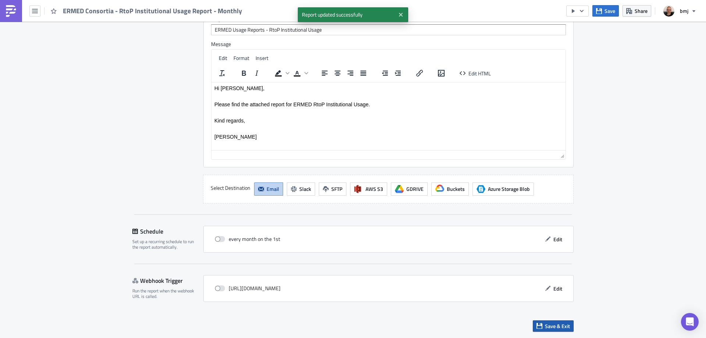
click at [570, 322] on button "Save & Exit" at bounding box center [553, 325] width 41 height 11
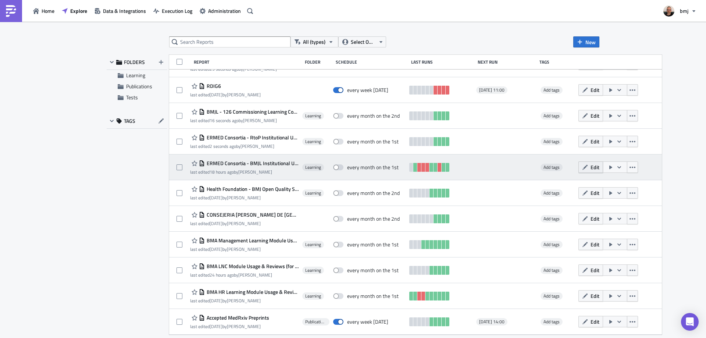
click at [592, 166] on span "Edit" at bounding box center [595, 167] width 9 height 8
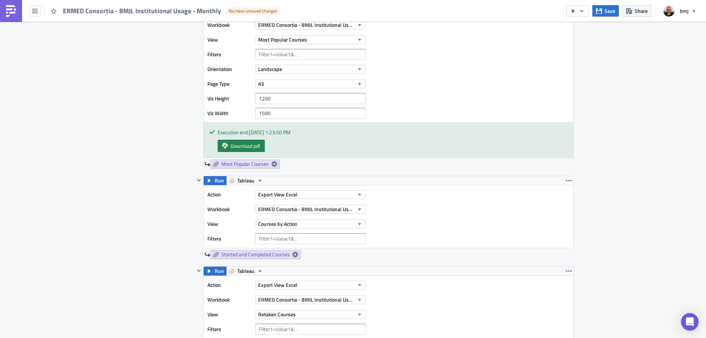
scroll to position [699, 0]
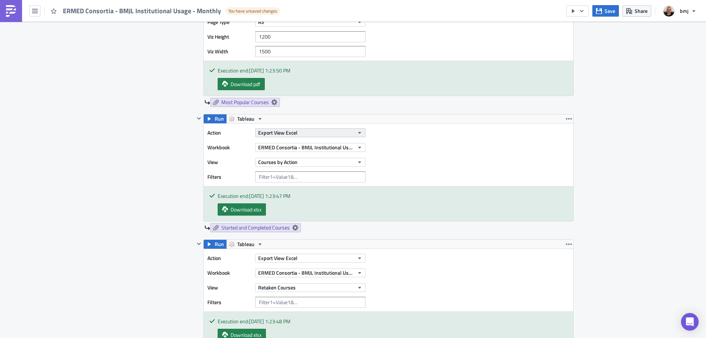
click at [327, 134] on button "Export View Excel" at bounding box center [310, 132] width 110 height 9
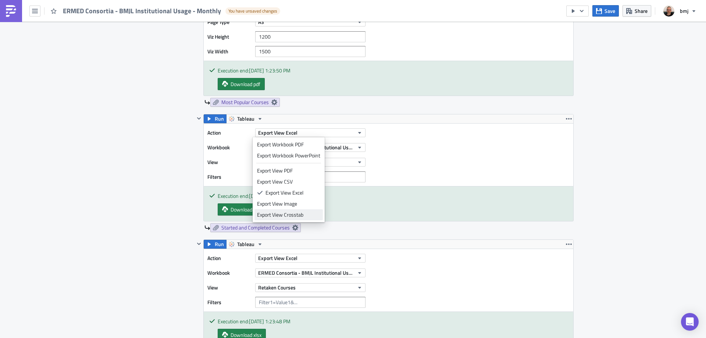
click at [298, 216] on div "Export View Crosstab" at bounding box center [288, 214] width 63 height 7
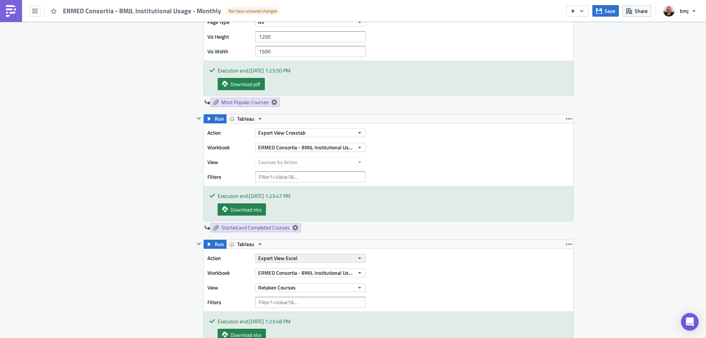
click at [300, 258] on button "Export View Excel" at bounding box center [310, 258] width 110 height 9
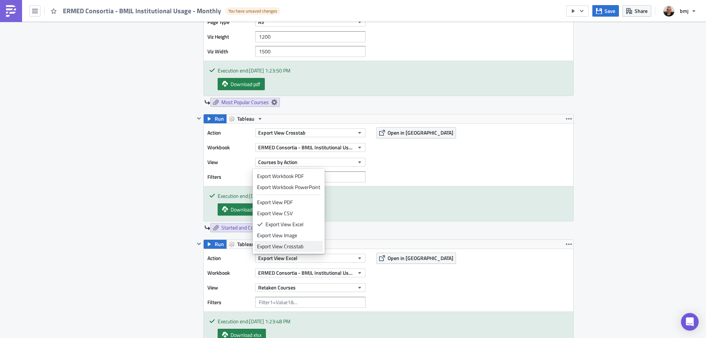
click at [302, 247] on div "Export View Crosstab" at bounding box center [288, 246] width 63 height 7
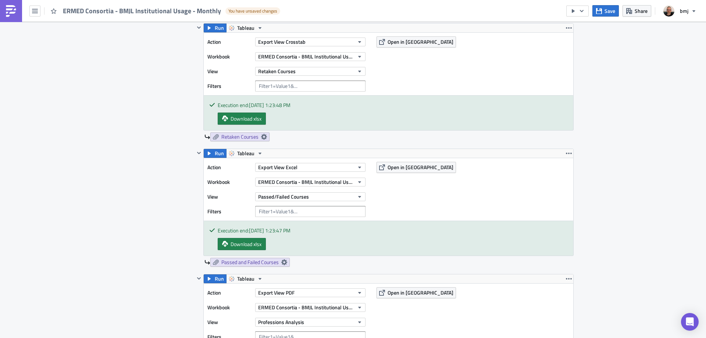
scroll to position [919, 0]
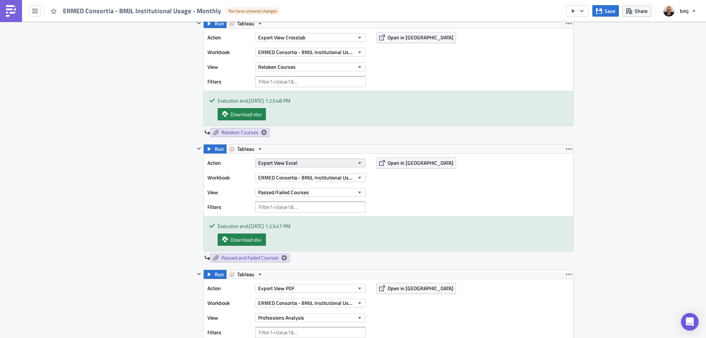
click at [316, 163] on button "Export View Excel" at bounding box center [310, 163] width 110 height 9
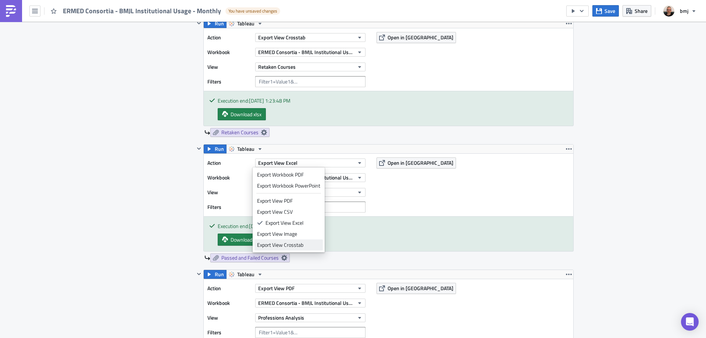
click at [305, 245] on div "Export View Crosstab" at bounding box center [288, 244] width 63 height 7
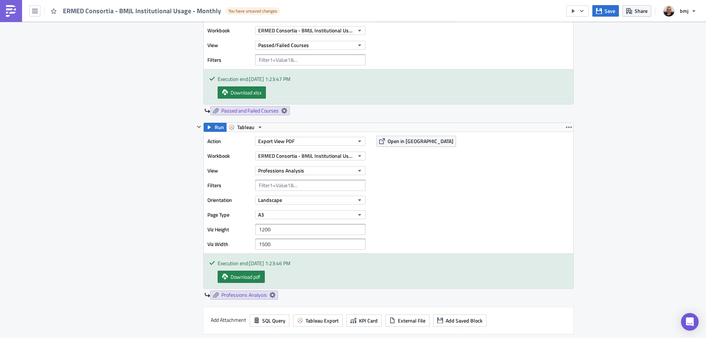
scroll to position [1214, 0]
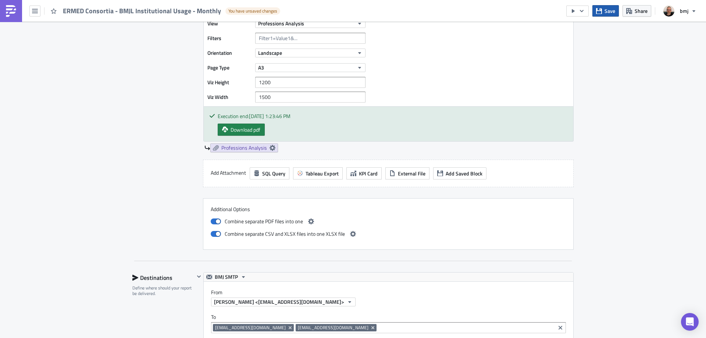
click at [604, 13] on button "Save" at bounding box center [605, 10] width 26 height 11
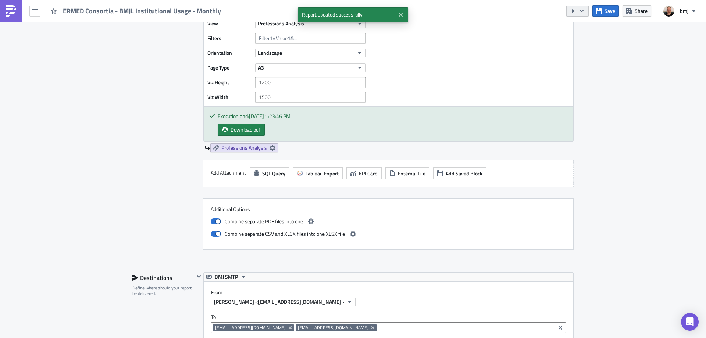
click at [583, 13] on icon "button" at bounding box center [582, 11] width 6 height 6
click at [581, 26] on div "Send Just to Me" at bounding box center [599, 29] width 57 height 7
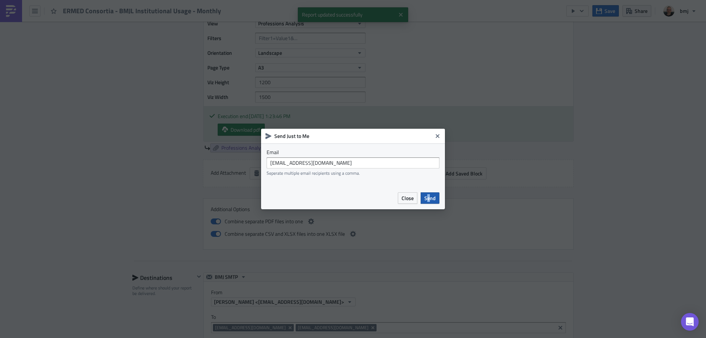
click at [429, 197] on span "Send" at bounding box center [429, 198] width 11 height 8
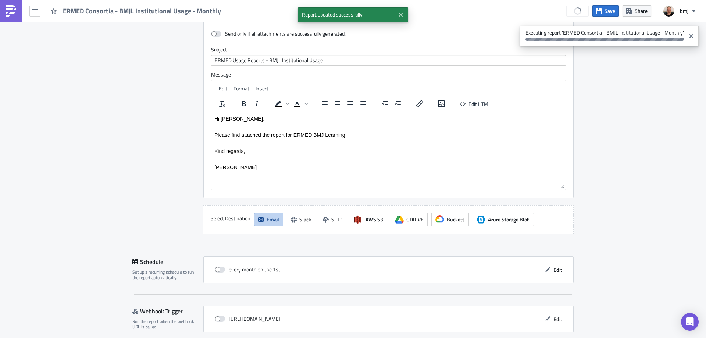
scroll to position [1607, 0]
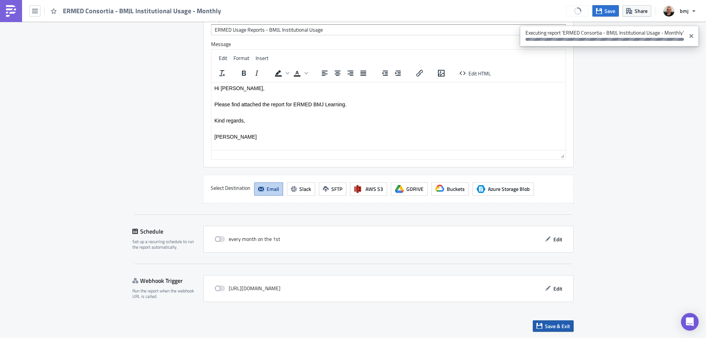
click at [558, 324] on span "Save & Exit" at bounding box center [557, 326] width 25 height 8
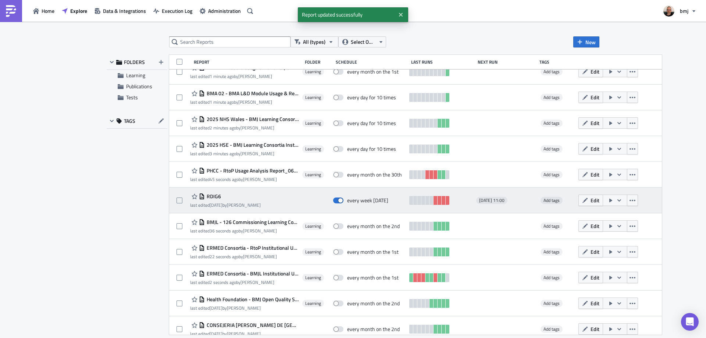
scroll to position [250, 0]
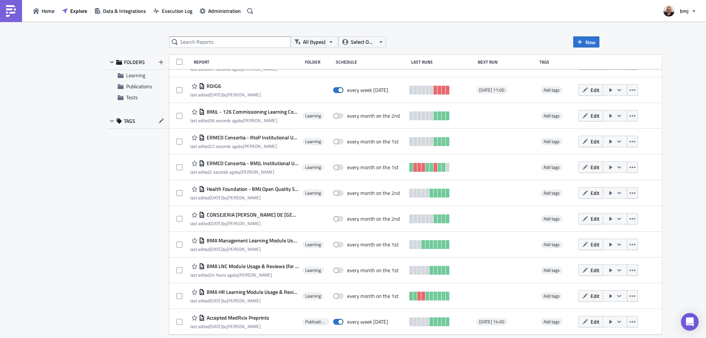
click at [591, 189] on span "Edit" at bounding box center [595, 193] width 9 height 8
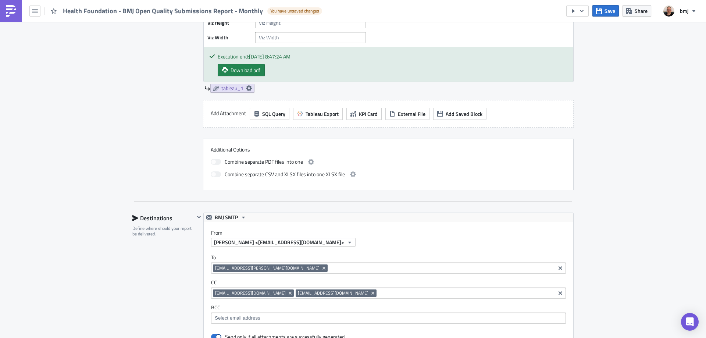
scroll to position [691, 0]
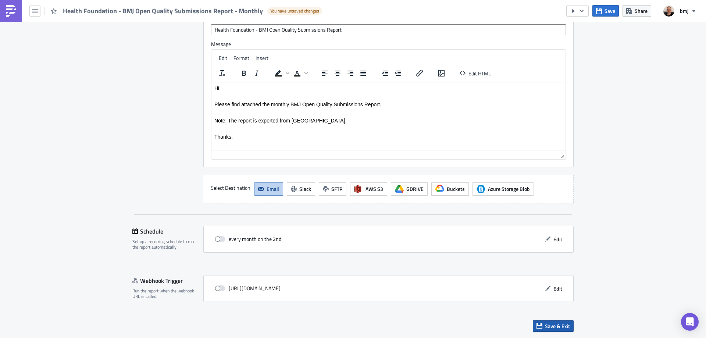
click at [565, 331] on button "Save & Exit" at bounding box center [553, 325] width 41 height 11
